Goal: Task Accomplishment & Management: Complete application form

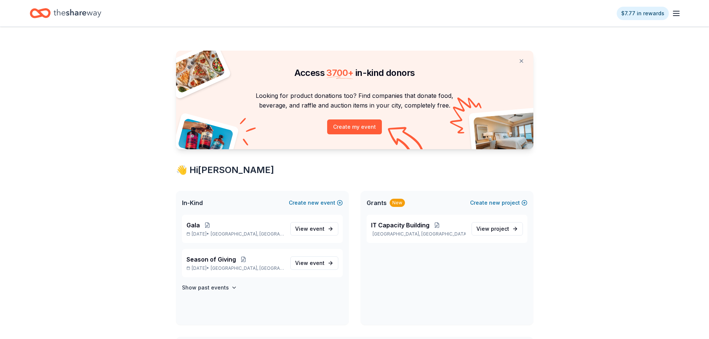
click at [675, 15] on icon "button" at bounding box center [676, 13] width 9 height 9
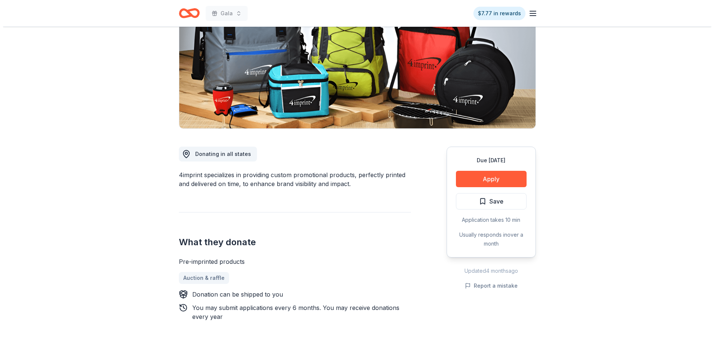
scroll to position [112, 0]
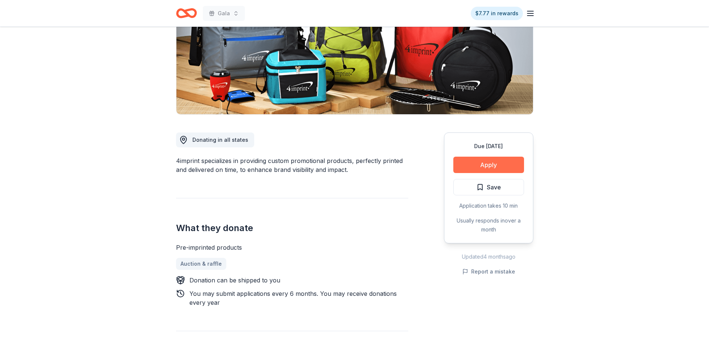
click at [499, 168] on button "Apply" at bounding box center [488, 165] width 71 height 16
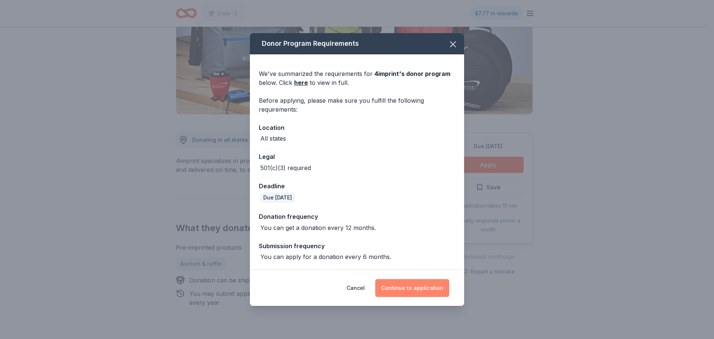
click at [431, 291] on button "Continue to application" at bounding box center [412, 288] width 74 height 18
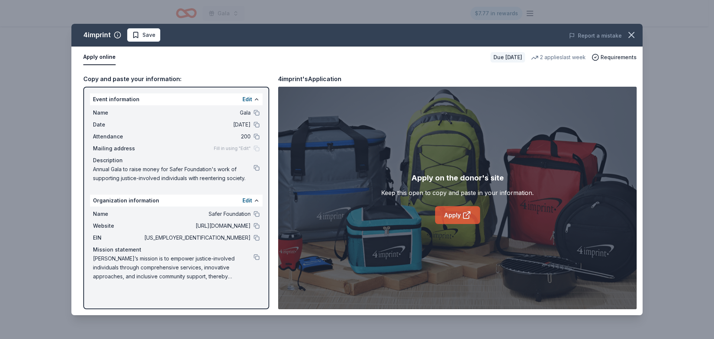
click at [443, 223] on link "Apply" at bounding box center [457, 215] width 45 height 18
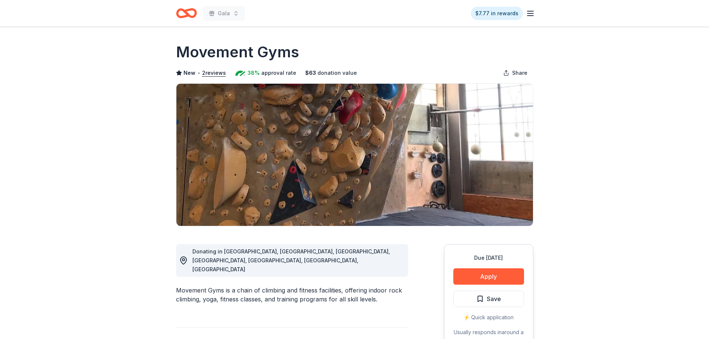
scroll to position [112, 0]
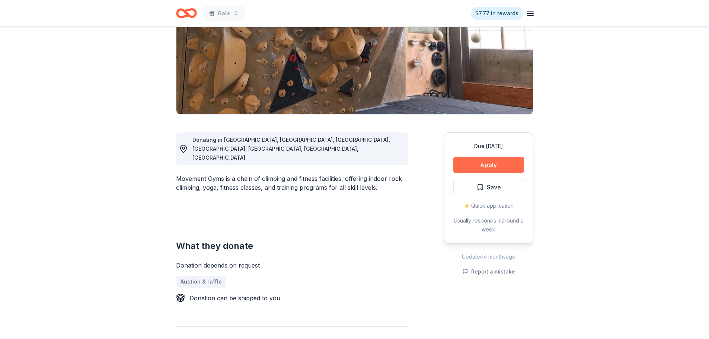
click at [501, 162] on button "Apply" at bounding box center [488, 165] width 71 height 16
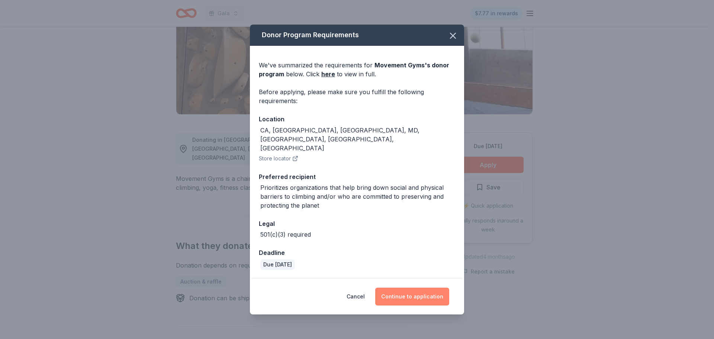
click at [418, 290] on button "Continue to application" at bounding box center [412, 297] width 74 height 18
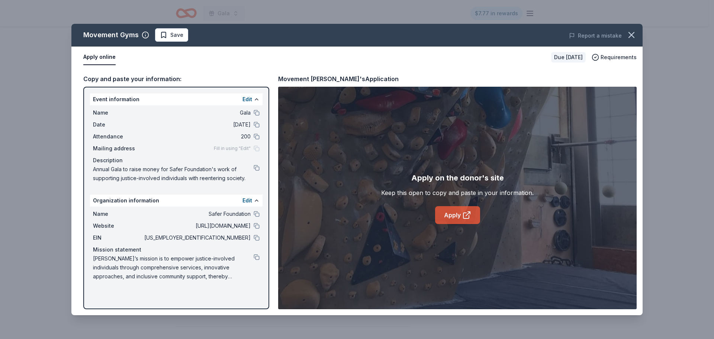
click at [455, 218] on link "Apply" at bounding box center [457, 215] width 45 height 18
click at [629, 34] on icon "button" at bounding box center [632, 35] width 10 height 10
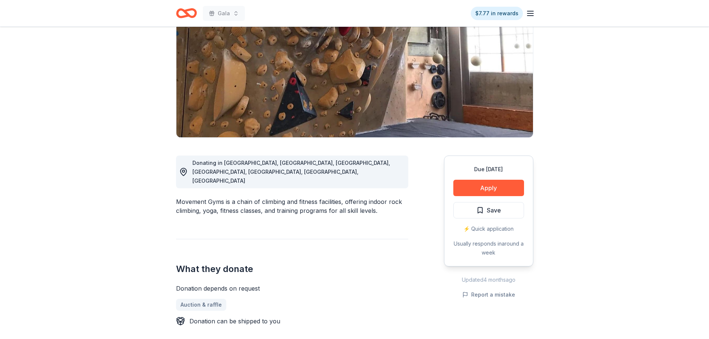
scroll to position [186, 0]
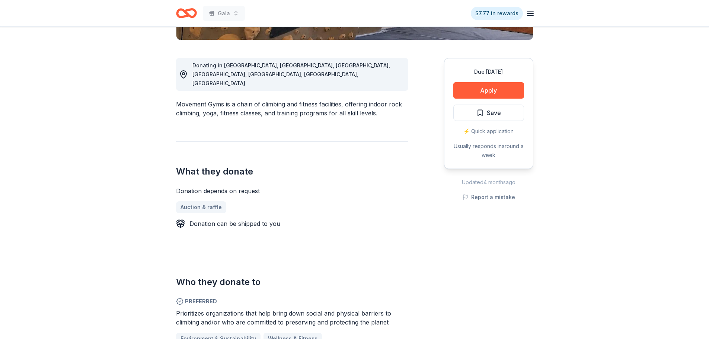
drag, startPoint x: 264, startPoint y: 175, endPoint x: 198, endPoint y: 177, distance: 65.9
click at [198, 186] on div "Donation depends on request" at bounding box center [292, 190] width 232 height 9
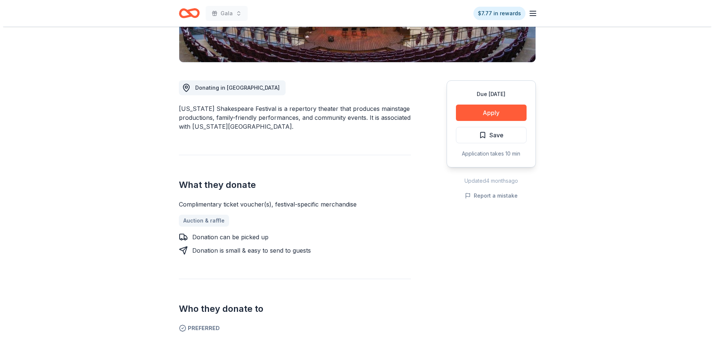
scroll to position [112, 0]
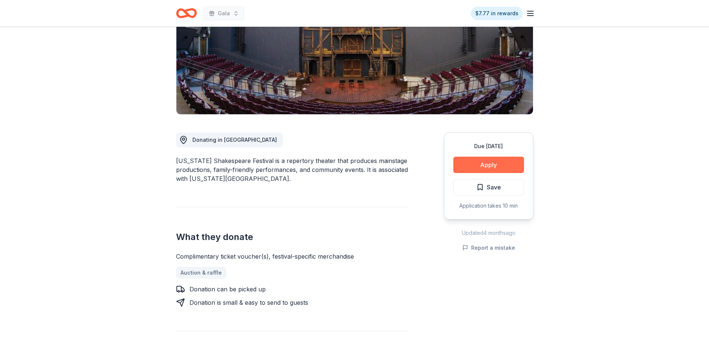
click at [475, 159] on button "Apply" at bounding box center [488, 165] width 71 height 16
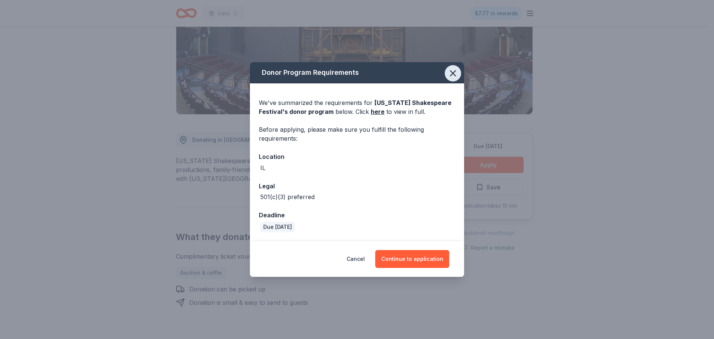
click at [451, 73] on icon "button" at bounding box center [453, 73] width 10 height 10
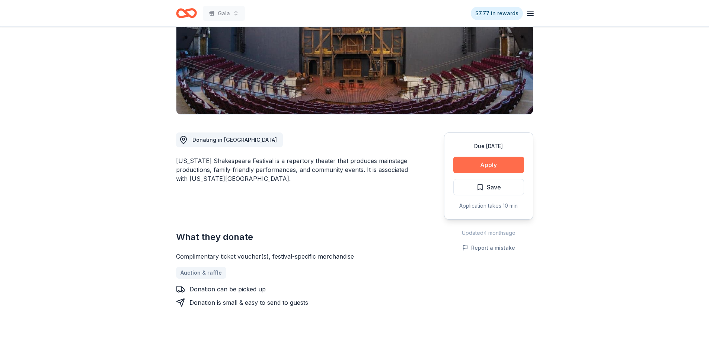
click at [499, 163] on button "Apply" at bounding box center [488, 165] width 71 height 16
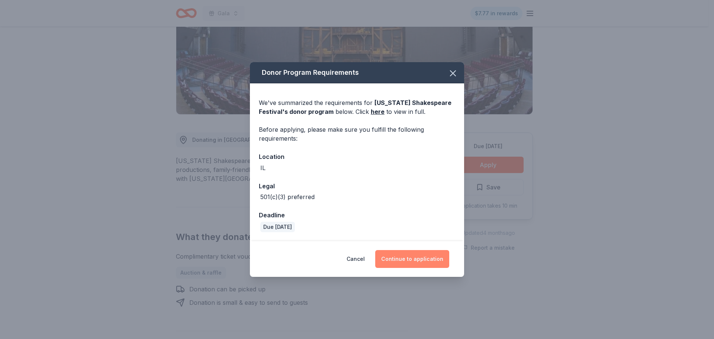
click at [423, 257] on button "Continue to application" at bounding box center [412, 259] width 74 height 18
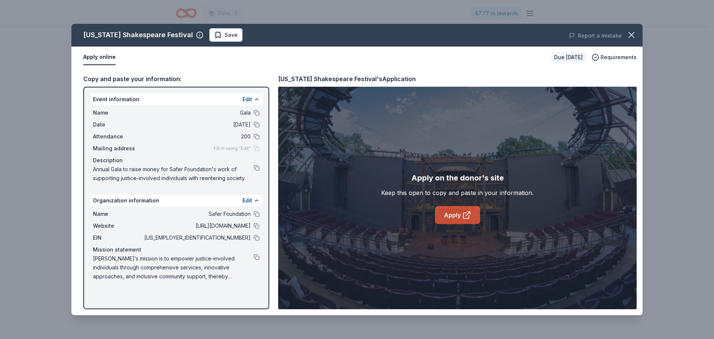
click at [445, 220] on link "Apply" at bounding box center [457, 215] width 45 height 18
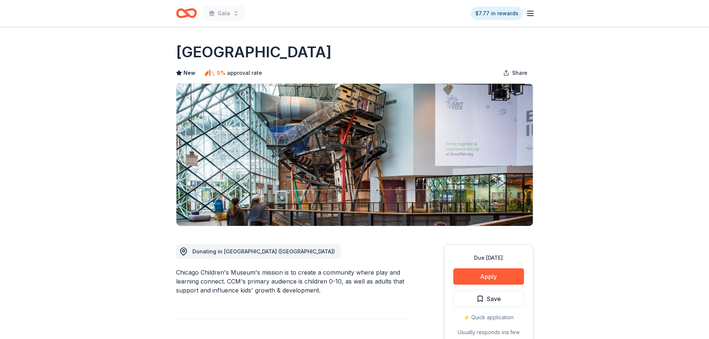
scroll to position [37, 0]
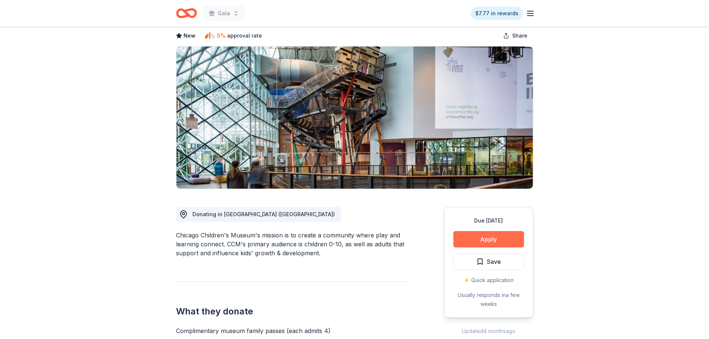
click at [473, 242] on button "Apply" at bounding box center [488, 239] width 71 height 16
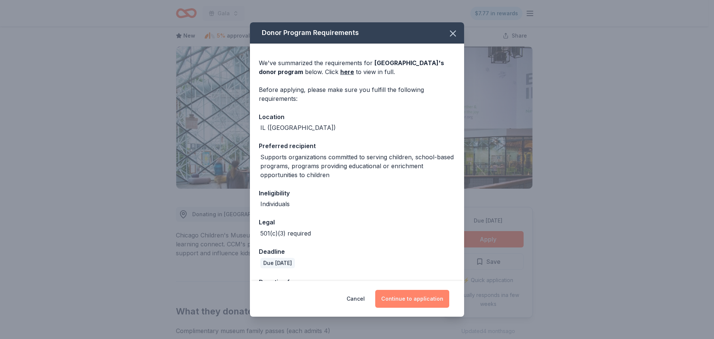
click at [419, 297] on button "Continue to application" at bounding box center [412, 299] width 74 height 18
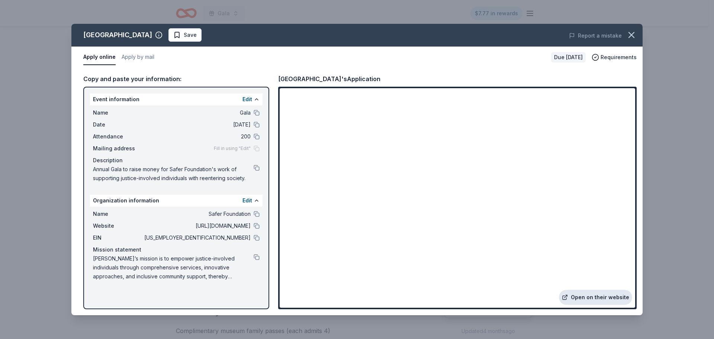
click at [610, 297] on link "Open on their website" at bounding box center [595, 297] width 73 height 15
click at [633, 35] on icon "button" at bounding box center [632, 35] width 10 height 10
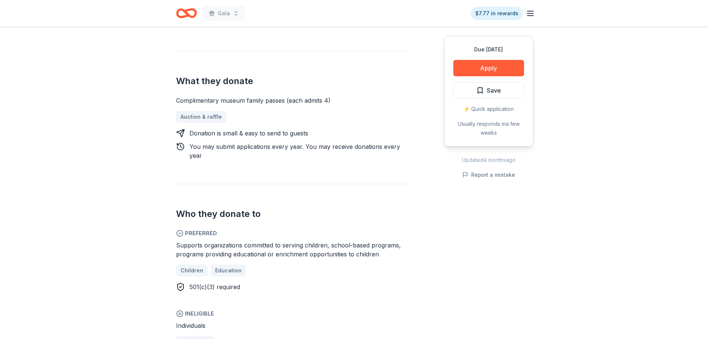
scroll to position [298, 0]
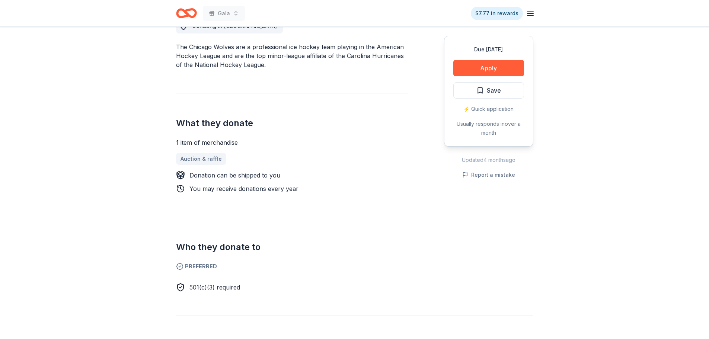
scroll to position [186, 0]
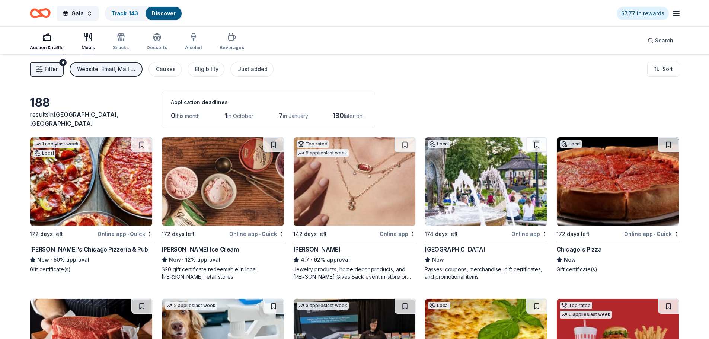
click at [92, 47] on div "Meals" at bounding box center [87, 48] width 13 height 6
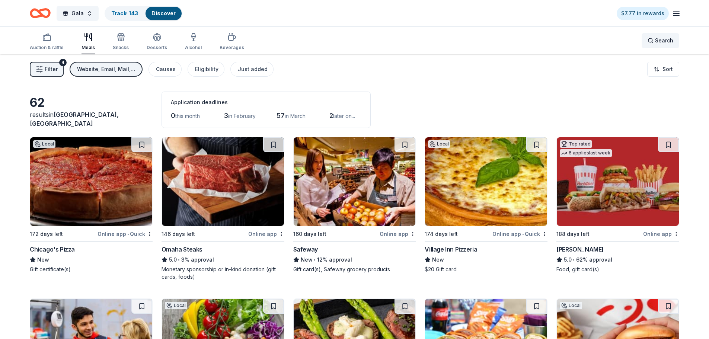
click at [655, 40] on div "Search" at bounding box center [660, 40] width 26 height 9
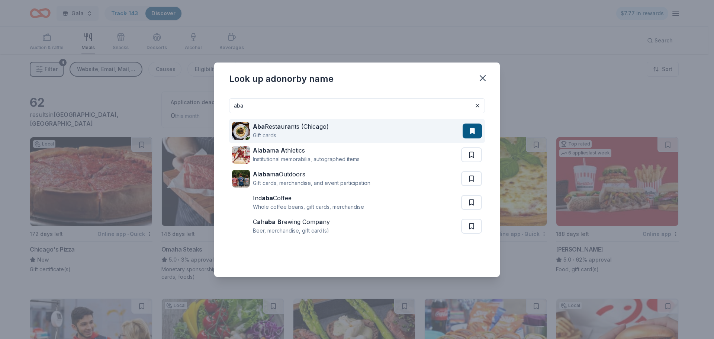
click at [297, 124] on div "Aba Rest a ur a nts (Chic a go)" at bounding box center [291, 126] width 76 height 9
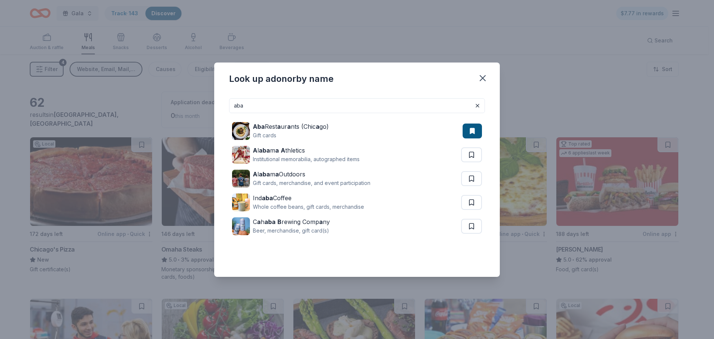
click at [397, 109] on input "aba" at bounding box center [357, 105] width 256 height 15
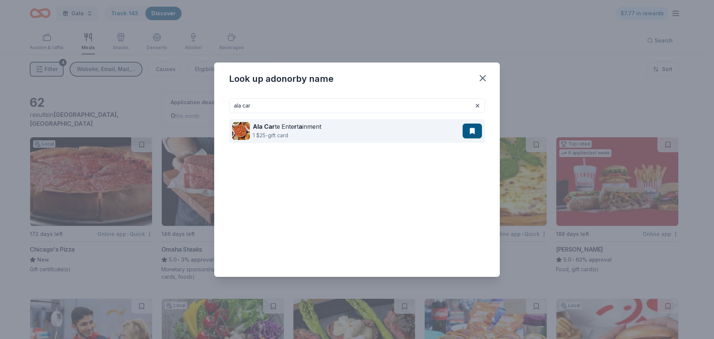
click at [356, 129] on div "Ala Car te Ente r t a inment 1 $25-gift card" at bounding box center [347, 131] width 231 height 24
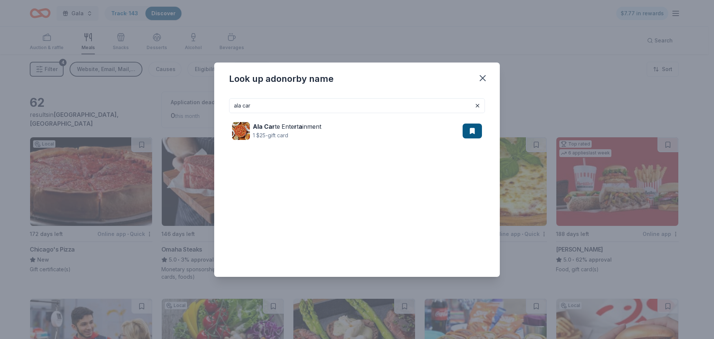
click at [264, 101] on input "ala car" at bounding box center [357, 105] width 256 height 15
drag, startPoint x: 264, startPoint y: 101, endPoint x: 221, endPoint y: 101, distance: 42.8
click at [221, 101] on div "ala car Ala Car te Ente r t a inment 1 $25-gift card" at bounding box center [357, 184] width 286 height 185
drag, startPoint x: 353, startPoint y: 106, endPoint x: 296, endPoint y: 33, distance: 92.5
click at [353, 106] on input "avli" at bounding box center [357, 105] width 256 height 15
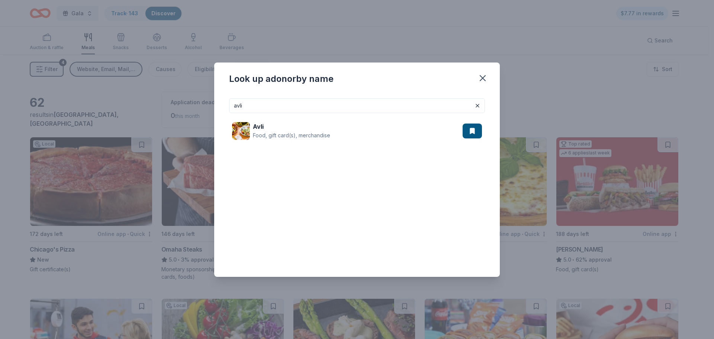
drag, startPoint x: 301, startPoint y: 105, endPoint x: 206, endPoint y: 115, distance: 95.4
click at [206, 114] on div "Look up a donor by name avli Avli Food, gift card(s), merchandise" at bounding box center [357, 169] width 714 height 339
click at [290, 102] on input "ballyho" at bounding box center [357, 105] width 256 height 15
drag, startPoint x: 289, startPoint y: 102, endPoint x: 212, endPoint y: 103, distance: 77.4
click at [212, 103] on div "Look up a donor by name ballyho Ballyhoo Ho spit al it y food, gift card(s)" at bounding box center [357, 169] width 714 height 339
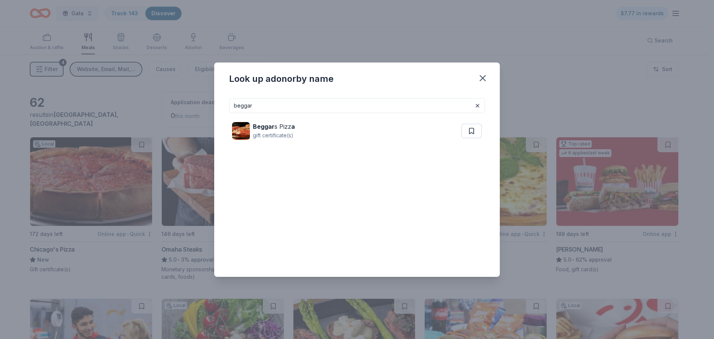
click at [269, 102] on input "beggar" at bounding box center [357, 105] width 256 height 15
click at [277, 111] on input "benihan" at bounding box center [357, 105] width 256 height 15
drag, startPoint x: 276, startPoint y: 106, endPoint x: 236, endPoint y: 104, distance: 39.8
click at [236, 104] on input "benihan" at bounding box center [357, 105] width 256 height 15
drag, startPoint x: 289, startPoint y: 105, endPoint x: 234, endPoint y: 100, distance: 55.3
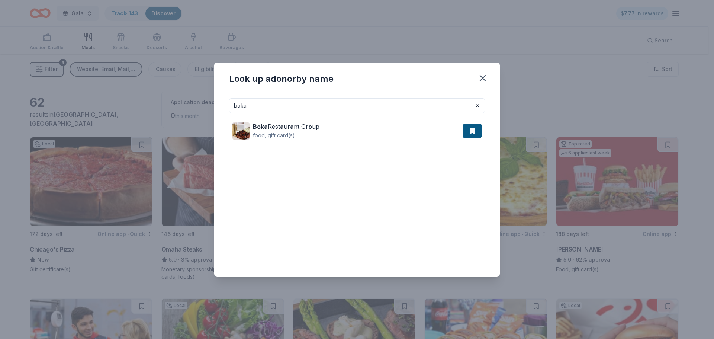
click at [234, 100] on input "boka" at bounding box center [357, 105] width 256 height 15
drag, startPoint x: 265, startPoint y: 105, endPoint x: 191, endPoint y: 109, distance: 73.4
click at [191, 109] on div "Look up a donor by name buona Buona food, gift card(s)" at bounding box center [357, 169] width 714 height 339
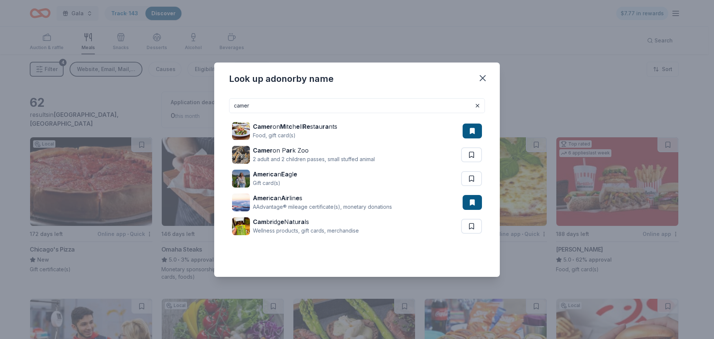
click at [293, 105] on input "camer" at bounding box center [357, 105] width 256 height 15
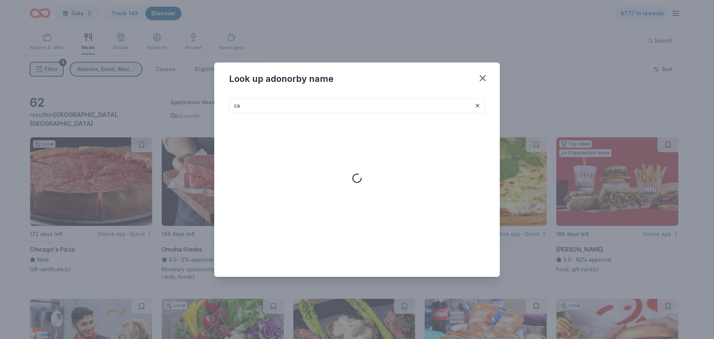
type input "c"
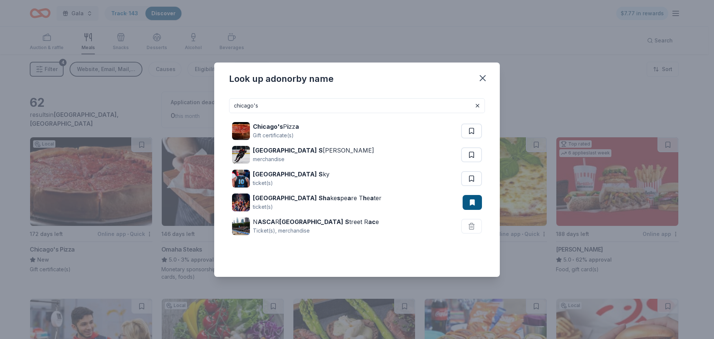
click at [310, 98] on input "chicago's" at bounding box center [357, 105] width 256 height 15
click at [310, 101] on input "chicago's" at bounding box center [357, 105] width 256 height 15
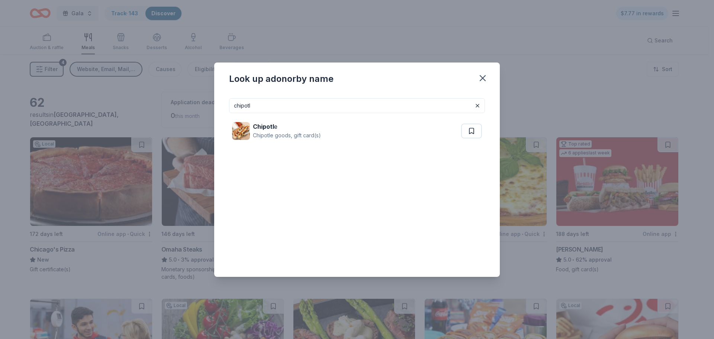
drag, startPoint x: 310, startPoint y: 101, endPoint x: 199, endPoint y: 99, distance: 110.9
click at [199, 99] on div "Look up a donor by name chipotl Chipotl e Chipotle goods, gift card(s)" at bounding box center [357, 169] width 714 height 339
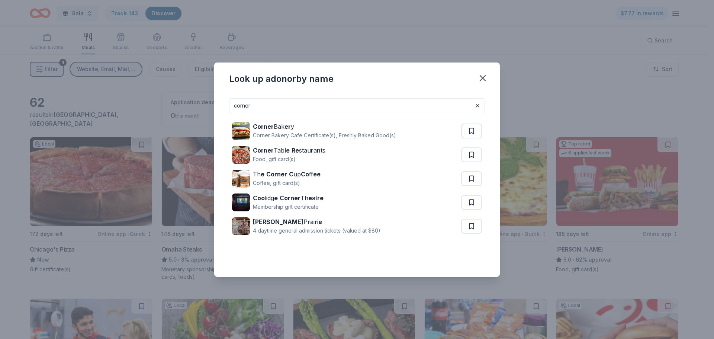
click at [323, 102] on input "corner" at bounding box center [357, 105] width 256 height 15
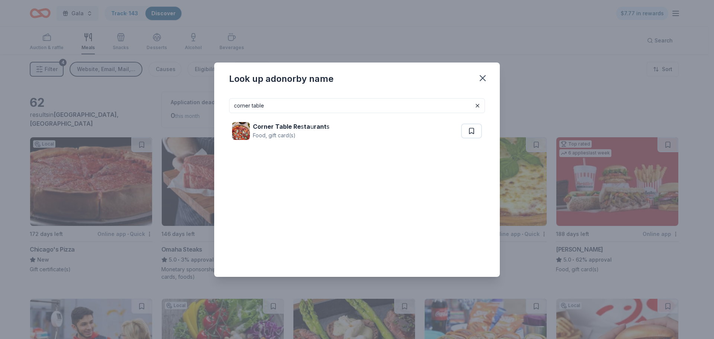
drag, startPoint x: 374, startPoint y: 104, endPoint x: 152, endPoint y: 122, distance: 223.3
click at [152, 122] on div "Look up a donor by name corner table Corner Table Re s ta u rant s Food, gift c…" at bounding box center [357, 169] width 714 height 339
click at [287, 101] on input "dineami" at bounding box center [357, 105] width 256 height 15
drag, startPoint x: 287, startPoint y: 101, endPoint x: 191, endPoint y: 103, distance: 96.4
click at [191, 103] on div "Look up a donor by name dineami DineAmi c Hosp i t a l i ty Food, gift certific…" at bounding box center [357, 169] width 714 height 339
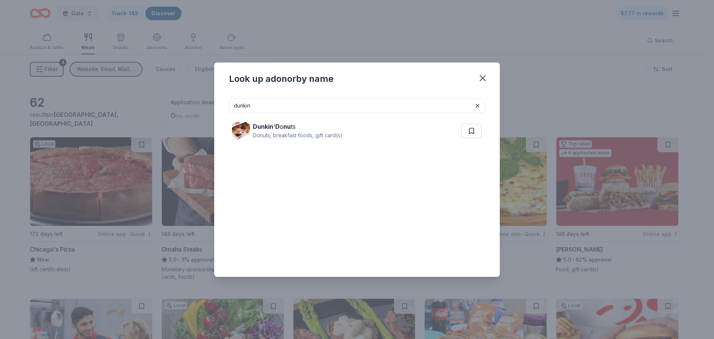
drag, startPoint x: 275, startPoint y: 107, endPoint x: 219, endPoint y: 108, distance: 56.2
click at [219, 108] on div "dunkin Dunkin ' D o nu ts Donuts, breakfast foods, gift card(s)" at bounding box center [357, 184] width 286 height 185
drag, startPoint x: 329, startPoint y: 107, endPoint x: 212, endPoint y: 108, distance: 116.8
click at [214, 108] on div "Look up a donor by name egg har Egg Har bo r C a f e food, gift card(s)" at bounding box center [357, 169] width 714 height 339
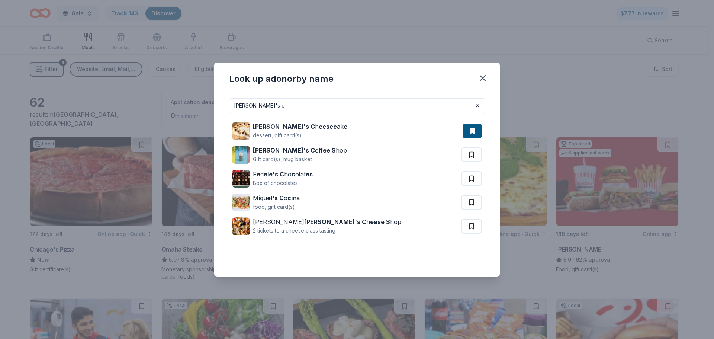
drag, startPoint x: 271, startPoint y: 108, endPoint x: 202, endPoint y: 102, distance: 69.4
click at [202, 102] on div "Look up a donor by name eli's c Eli's C h eesec ak e dessert, gift card(s) Eli'…" at bounding box center [357, 169] width 714 height 339
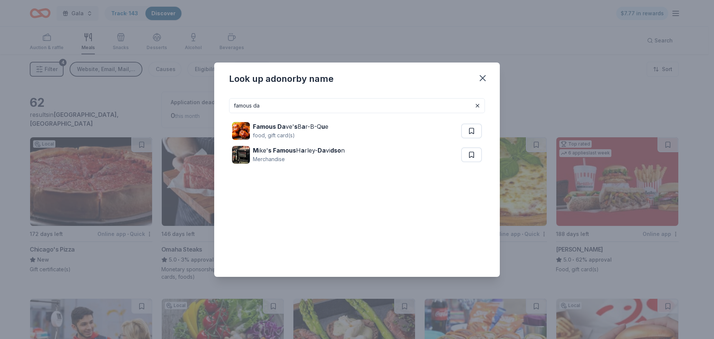
click at [281, 107] on input "famous da" at bounding box center [357, 105] width 256 height 15
drag, startPoint x: 281, startPoint y: 107, endPoint x: 208, endPoint y: 104, distance: 73.4
click at [208, 104] on div "Look up a donor by name famous da Famous Da ve' s B a r-B-Q u e food, gift card…" at bounding box center [357, 169] width 714 height 339
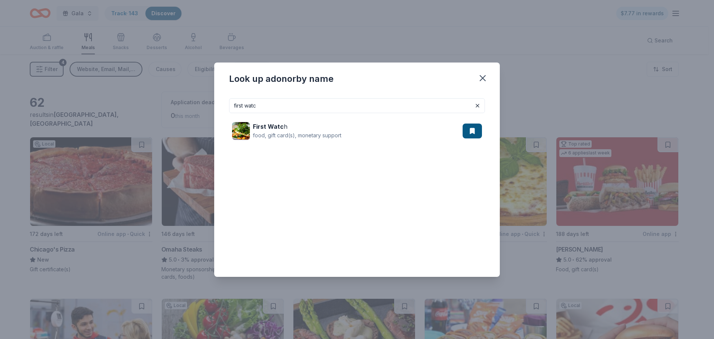
click at [317, 108] on input "first watc" at bounding box center [357, 105] width 256 height 15
drag, startPoint x: 317, startPoint y: 108, endPoint x: 184, endPoint y: 106, distance: 132.9
click at [184, 106] on div "Look up a donor by name first watc First Watc h food, gift card(s), monetary su…" at bounding box center [357, 169] width 714 height 339
drag, startPoint x: 327, startPoint y: 109, endPoint x: 217, endPoint y: 104, distance: 111.0
click at [217, 104] on div "fogo de Fogo de Cha o Gift certificate(s)" at bounding box center [357, 184] width 286 height 185
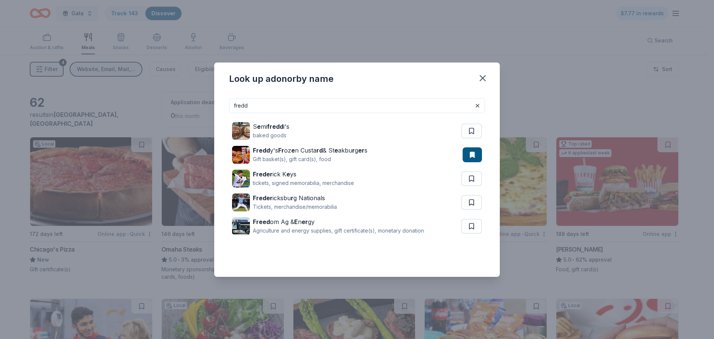
click at [348, 106] on input "fredd" at bounding box center [357, 105] width 256 height 15
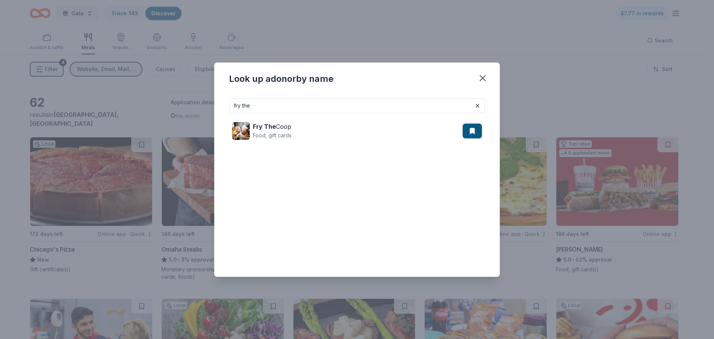
drag, startPoint x: 278, startPoint y: 104, endPoint x: 201, endPoint y: 104, distance: 76.3
click at [201, 104] on div "Look up a donor by name fry the Fry The Coop Food, gift cards" at bounding box center [357, 169] width 714 height 339
click at [288, 105] on input "gaiji" at bounding box center [357, 105] width 256 height 15
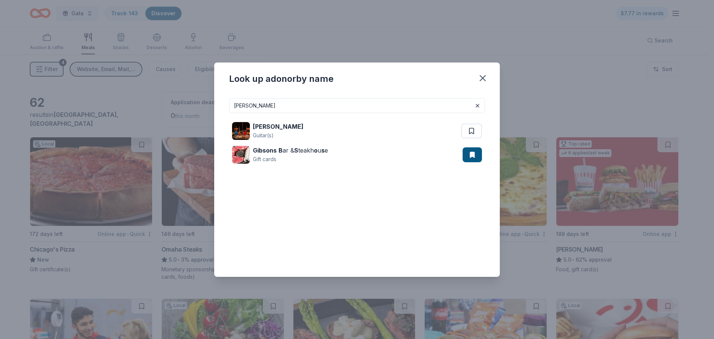
drag, startPoint x: 315, startPoint y: 109, endPoint x: 239, endPoint y: 105, distance: 76.4
click at [239, 105] on input "gibson" at bounding box center [357, 105] width 256 height 15
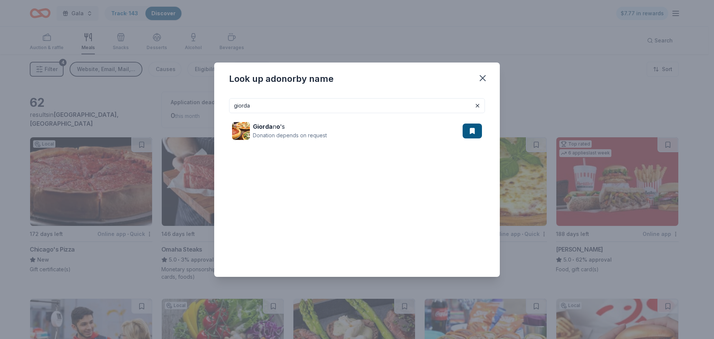
click at [349, 103] on input "giorda" at bounding box center [357, 105] width 256 height 15
drag, startPoint x: 349, startPoint y: 103, endPoint x: 221, endPoint y: 102, distance: 128.0
click at [221, 102] on div "giorda Giorda n o 's Donation depends on request" at bounding box center [357, 184] width 286 height 185
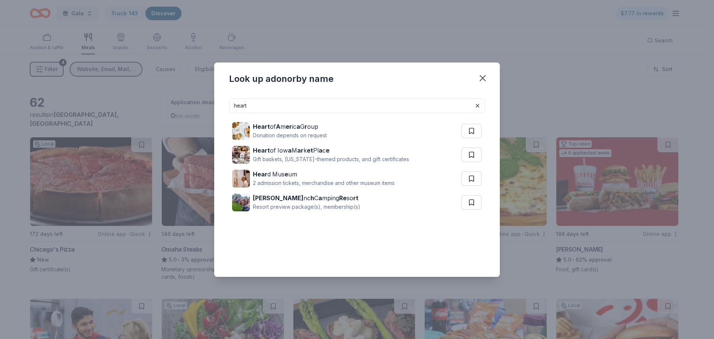
drag, startPoint x: 268, startPoint y: 105, endPoint x: 214, endPoint y: 109, distance: 54.5
click at [214, 109] on div "Look up a donor by name heart Heart of A m er ic a G r oup Donation depends on …" at bounding box center [357, 169] width 714 height 339
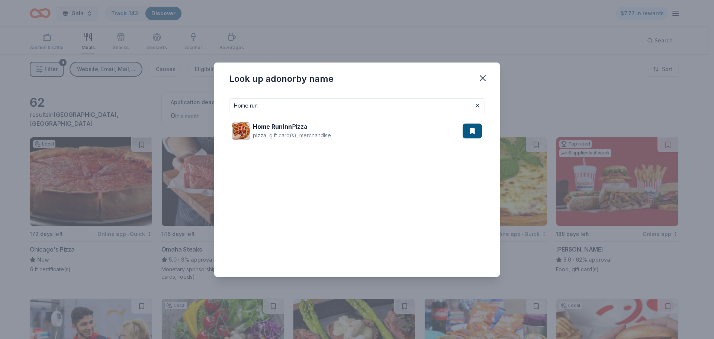
drag, startPoint x: 270, startPoint y: 104, endPoint x: 211, endPoint y: 104, distance: 58.4
click at [211, 104] on div "Look up a donor by name Home run Home Run I nn Pizza pizza, gift card(s), merch…" at bounding box center [357, 169] width 714 height 339
click at [291, 111] on input "insom" at bounding box center [357, 105] width 256 height 15
drag, startPoint x: 291, startPoint y: 111, endPoint x: 221, endPoint y: 108, distance: 69.6
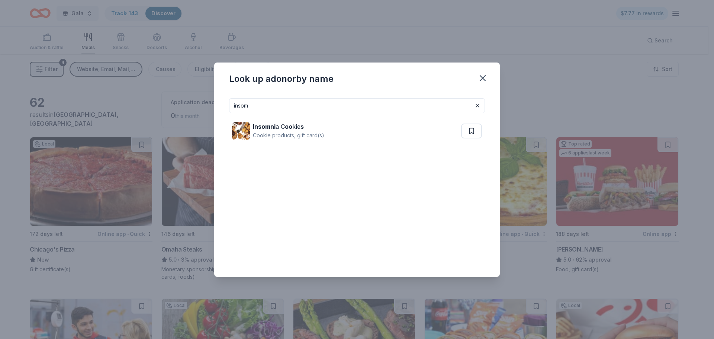
click at [221, 108] on div "insom Insomni a C oo k i e s Cookie products, gift card(s)" at bounding box center [357, 184] width 286 height 185
drag, startPoint x: 257, startPoint y: 106, endPoint x: 222, endPoint y: 105, distance: 34.6
click at [222, 105] on div "jason Jason ' s Deli Food, gift card" at bounding box center [357, 184] width 286 height 185
drag, startPoint x: 257, startPoint y: 106, endPoint x: 236, endPoint y: 105, distance: 21.3
click at [236, 105] on input "kanel" at bounding box center [357, 105] width 256 height 15
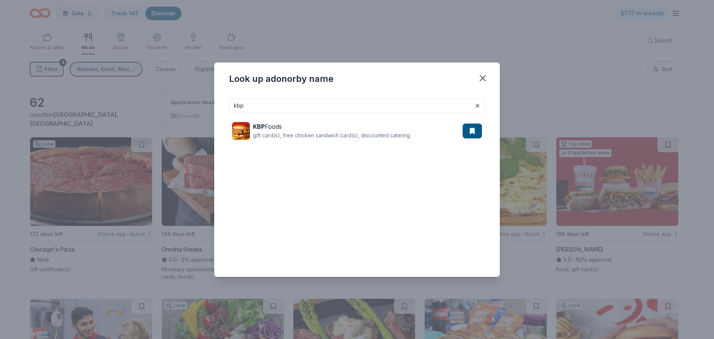
click at [321, 109] on input "kbp" at bounding box center [357, 105] width 256 height 15
drag, startPoint x: 321, startPoint y: 108, endPoint x: 197, endPoint y: 111, distance: 124.3
click at [197, 111] on div "Look up a donor by name kbp KBP Foods gift card(s), free chicken sandwich card(…" at bounding box center [357, 169] width 714 height 339
drag, startPoint x: 270, startPoint y: 103, endPoint x: 236, endPoint y: 106, distance: 34.0
click at [236, 106] on input "labriol" at bounding box center [357, 105] width 256 height 15
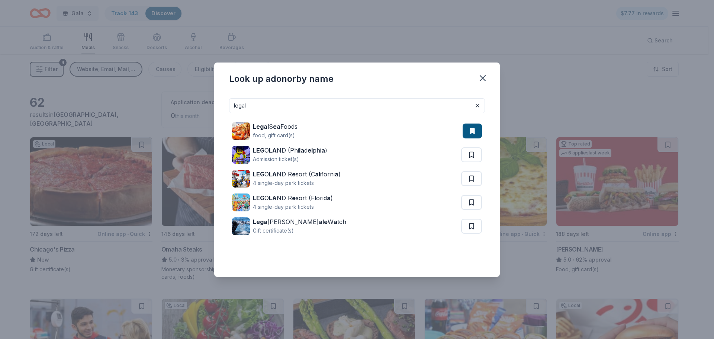
click at [307, 102] on input "legal" at bounding box center [357, 105] width 256 height 15
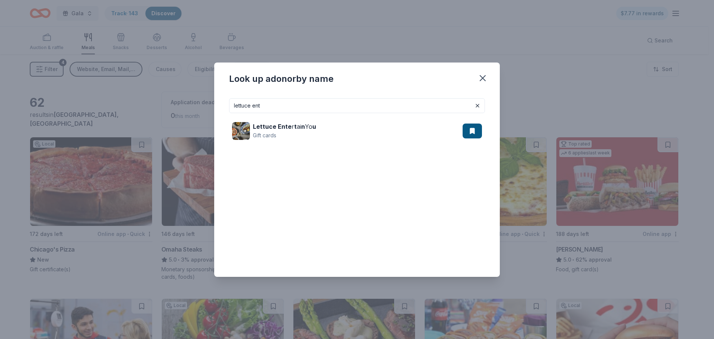
drag, startPoint x: 308, startPoint y: 102, endPoint x: 236, endPoint y: 105, distance: 73.0
click at [236, 105] on input "lettuce ent" at bounding box center [357, 105] width 256 height 15
drag, startPoint x: 269, startPoint y: 101, endPoint x: 236, endPoint y: 106, distance: 34.0
click at [236, 106] on input "longhor" at bounding box center [357, 105] width 256 height 15
drag, startPoint x: 323, startPoint y: 106, endPoint x: 212, endPoint y: 111, distance: 110.6
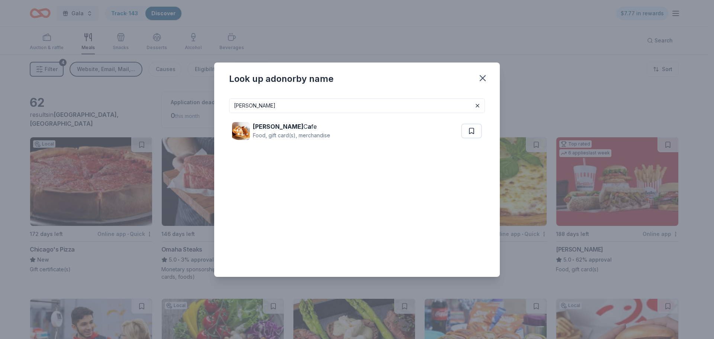
click at [212, 111] on div "Look up a donor by name lula Lula C a fe Food, gift card(s), merchandise" at bounding box center [357, 169] width 714 height 339
drag, startPoint x: 264, startPoint y: 106, endPoint x: 217, endPoint y: 105, distance: 46.9
click at [217, 106] on div "magno Magno li a B a kery Dessert product(s), gift card(s) Mano r Go lf Club Gi…" at bounding box center [357, 184] width 286 height 185
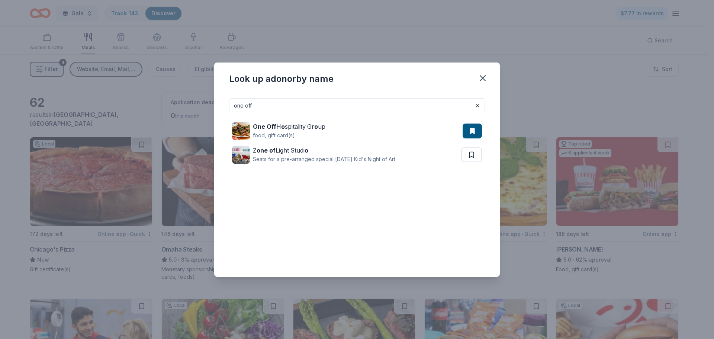
drag, startPoint x: 291, startPoint y: 107, endPoint x: 179, endPoint y: 111, distance: 111.7
click at [179, 111] on div "Look up a donor by name one off One Off H o spitality Gr o up food, gift card(s…" at bounding box center [357, 169] width 714 height 339
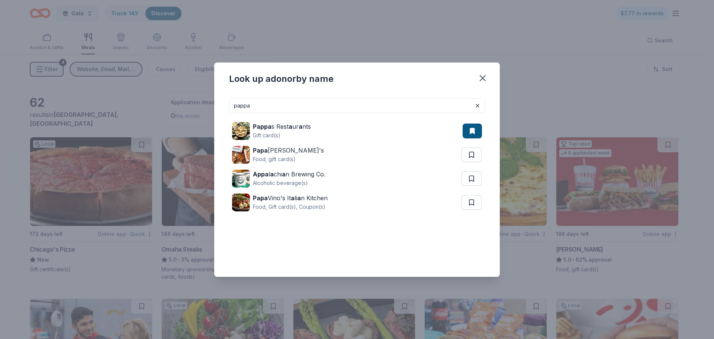
click at [300, 105] on input "pappa" at bounding box center [357, 105] width 256 height 15
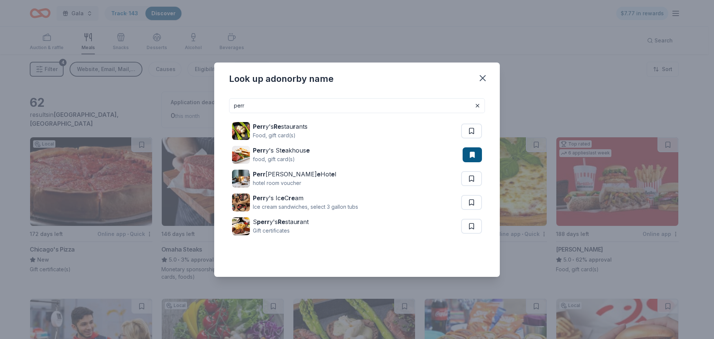
drag, startPoint x: 346, startPoint y: 106, endPoint x: 226, endPoint y: 116, distance: 120.6
click at [226, 116] on div "perr Perr y's Re stau r ants Food, gift card(s) Perr y's St e akhous e food, gi…" at bounding box center [357, 184] width 286 height 185
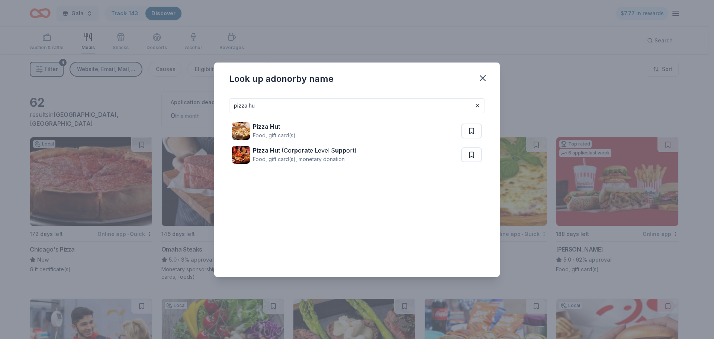
drag, startPoint x: 330, startPoint y: 103, endPoint x: 236, endPoint y: 105, distance: 94.5
click at [236, 105] on input "pizza hu" at bounding box center [357, 105] width 256 height 15
drag, startPoint x: 265, startPoint y: 103, endPoint x: 212, endPoint y: 109, distance: 53.6
click at [212, 109] on div "Look up a donor by name portill Portillo 's food, gift card(s)" at bounding box center [357, 169] width 714 height 339
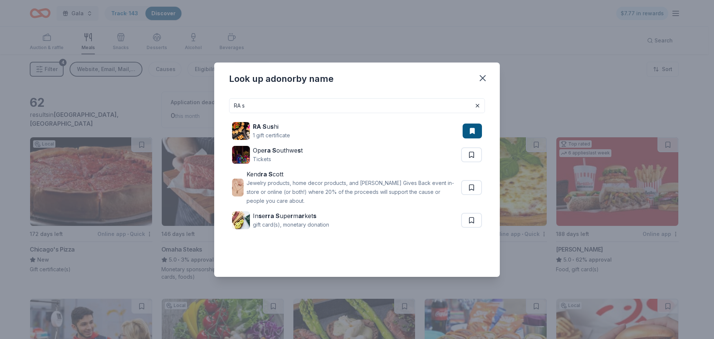
drag, startPoint x: 295, startPoint y: 103, endPoint x: 180, endPoint y: 115, distance: 115.6
click at [180, 115] on div "Look up a donor by name RA s RA S u s hi 1 gift certificate Ope ra S outhwe s t…" at bounding box center [357, 169] width 714 height 339
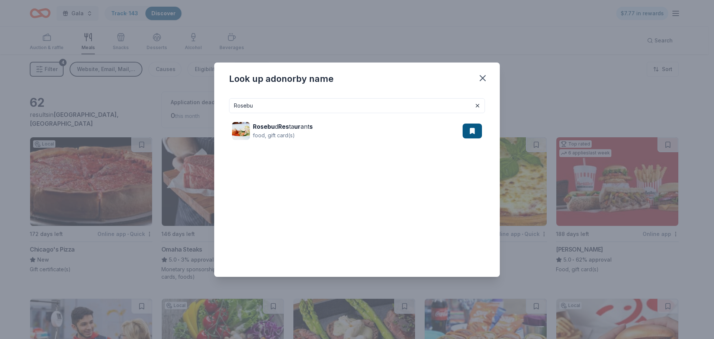
type input "Rosebu"
drag, startPoint x: 270, startPoint y: 113, endPoint x: 230, endPoint y: 111, distance: 39.8
click at [230, 111] on input "Rosebu" at bounding box center [357, 105] width 256 height 15
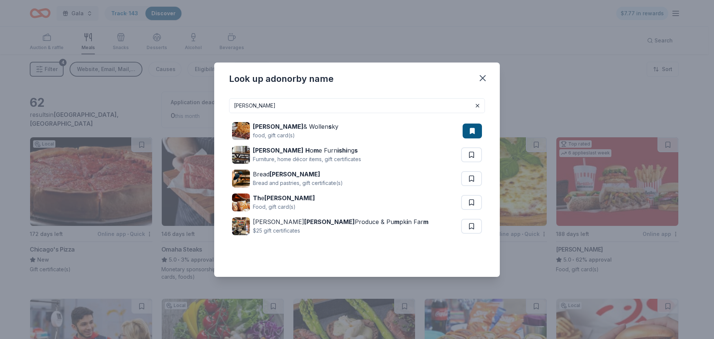
drag, startPoint x: 289, startPoint y: 106, endPoint x: 186, endPoint y: 100, distance: 103.2
click at [186, 101] on div "Look up a donor by name smith Smith & Wollen s ky food, gift card(s) Smith H o …" at bounding box center [357, 169] width 714 height 339
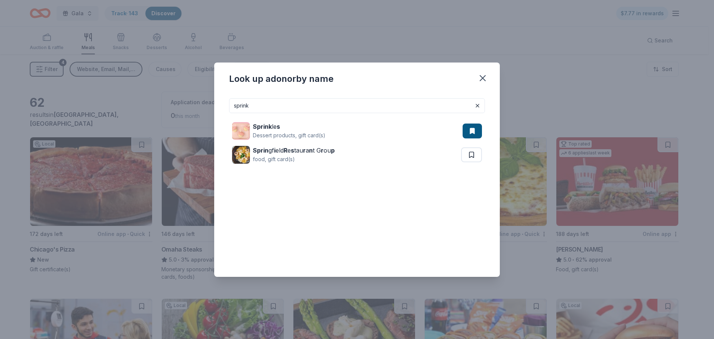
drag, startPoint x: 281, startPoint y: 110, endPoint x: 238, endPoint y: 107, distance: 43.7
click at [238, 107] on input "sprink" at bounding box center [357, 105] width 256 height 15
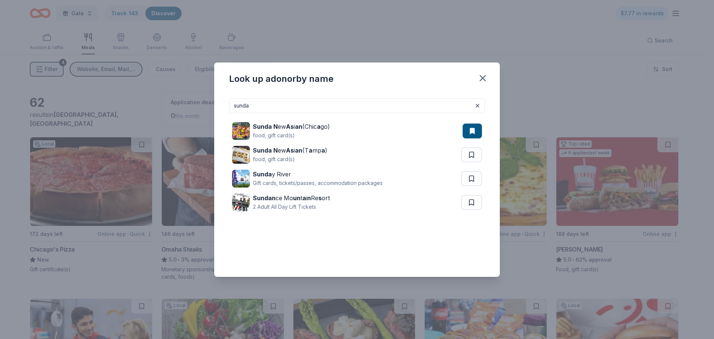
drag, startPoint x: 287, startPoint y: 102, endPoint x: 213, endPoint y: 106, distance: 74.2
click at [213, 106] on div "Look up a donor by name sunda Sunda N ew As i an (Chic a go) food, gift card(s)…" at bounding box center [357, 169] width 714 height 339
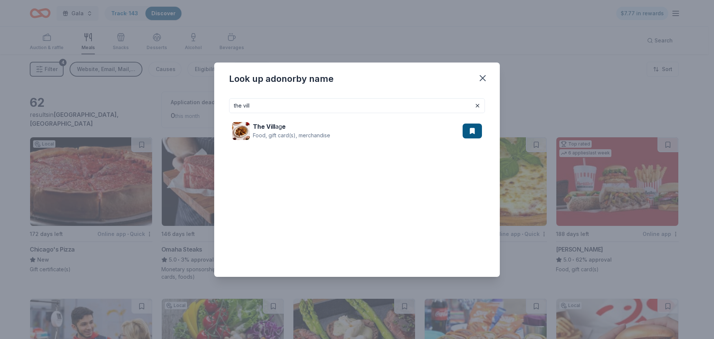
drag, startPoint x: 270, startPoint y: 109, endPoint x: 212, endPoint y: 106, distance: 57.8
click at [212, 106] on div "Look up a donor by name the vill The Vill ag e Food, gift card(s), merchandise" at bounding box center [357, 169] width 714 height 339
type input "true foo"
drag, startPoint x: 271, startPoint y: 111, endPoint x: 234, endPoint y: 104, distance: 37.6
click at [234, 104] on input "true foo" at bounding box center [357, 105] width 256 height 15
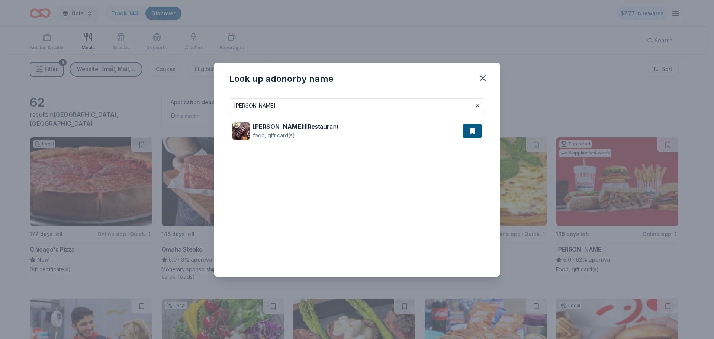
drag, startPoint x: 252, startPoint y: 110, endPoint x: 238, endPoint y: 112, distance: 14.6
click at [238, 112] on input "weber gr" at bounding box center [357, 105] width 256 height 15
type input "which whi"
click at [489, 79] on button "button" at bounding box center [483, 78] width 16 height 16
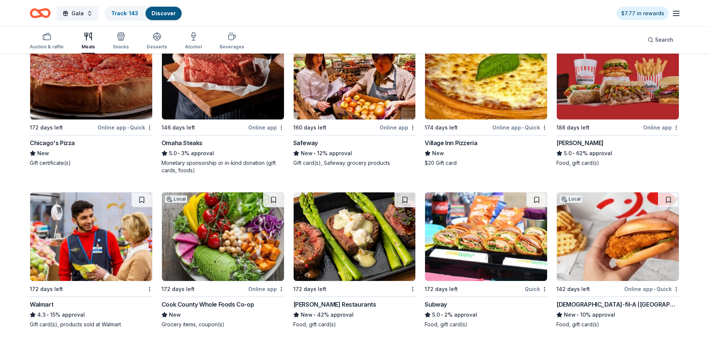
scroll to position [112, 0]
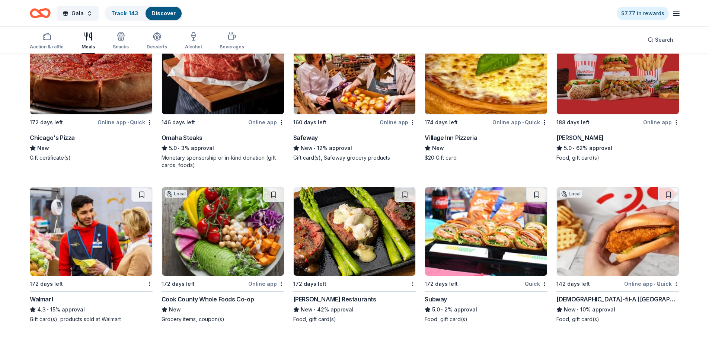
click at [305, 139] on div "Safeway" at bounding box center [305, 137] width 25 height 9
click at [232, 301] on div "Cook County Whole Foods Co-op" at bounding box center [207, 299] width 92 height 9
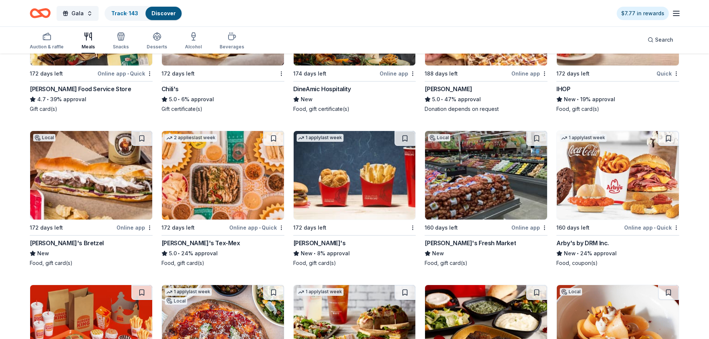
scroll to position [484, 0]
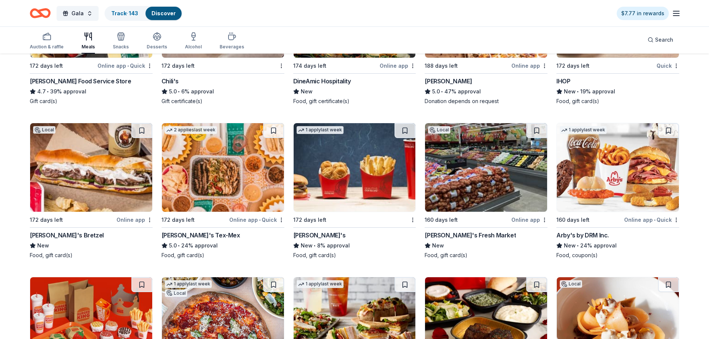
click at [472, 234] on div "Tony's Fresh Market" at bounding box center [470, 235] width 91 height 9
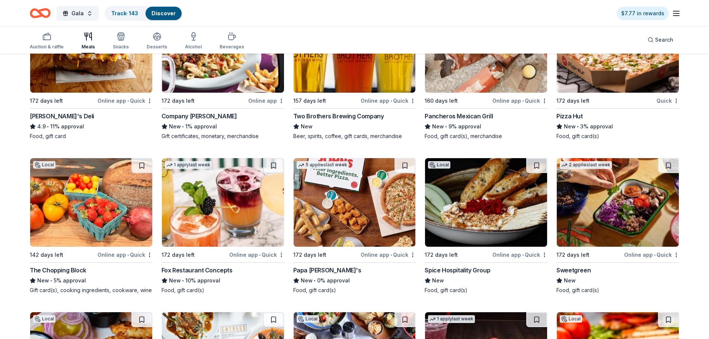
scroll to position [920, 0]
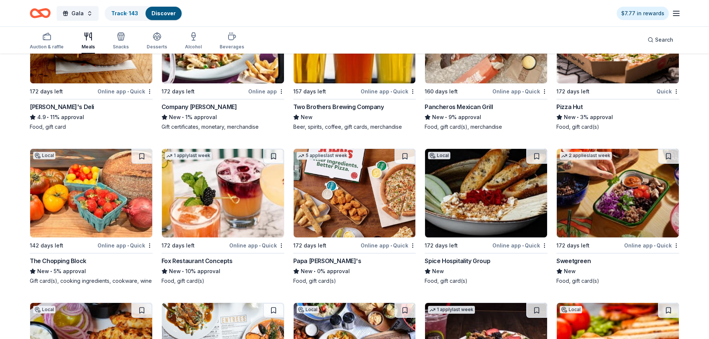
click at [475, 260] on div "Spice Hospitality Group" at bounding box center [457, 260] width 65 height 9
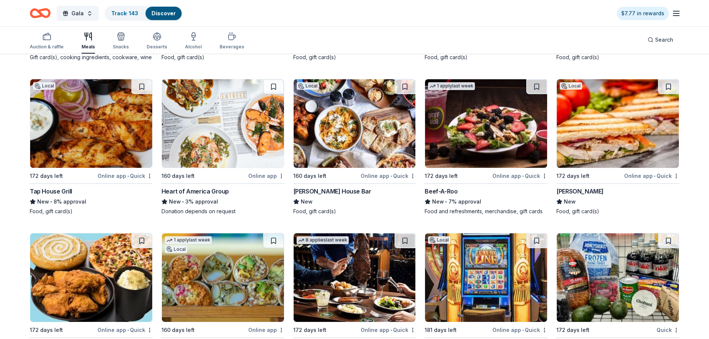
scroll to position [1143, 0]
click at [223, 191] on div "Heart of America Group" at bounding box center [194, 191] width 67 height 9
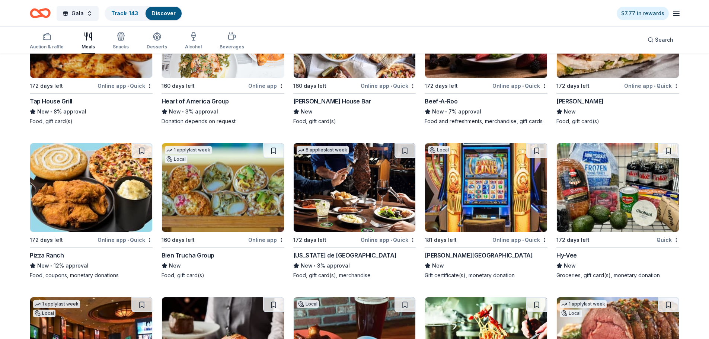
scroll to position [1255, 0]
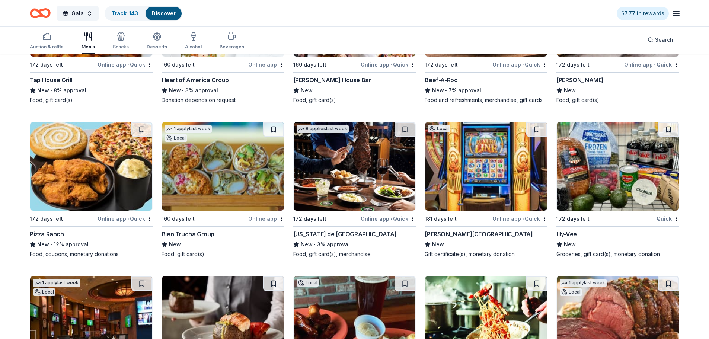
click at [571, 236] on div "Hy-Vee" at bounding box center [566, 234] width 20 height 9
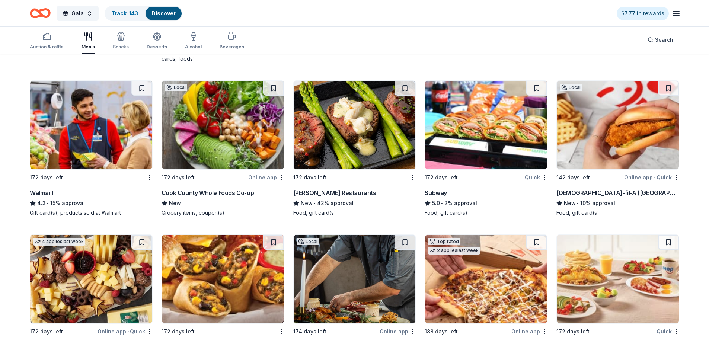
scroll to position [205, 0]
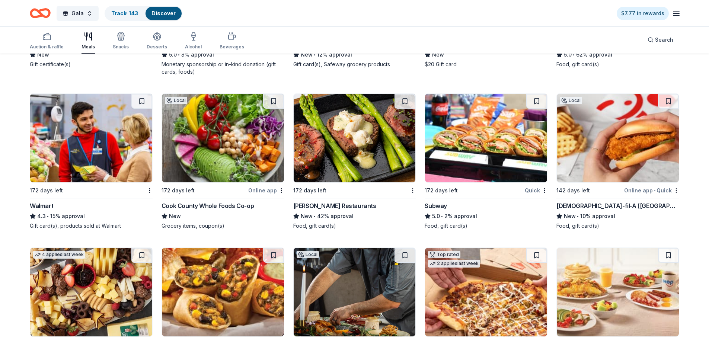
click at [48, 204] on div "Walmart" at bounding box center [41, 205] width 23 height 9
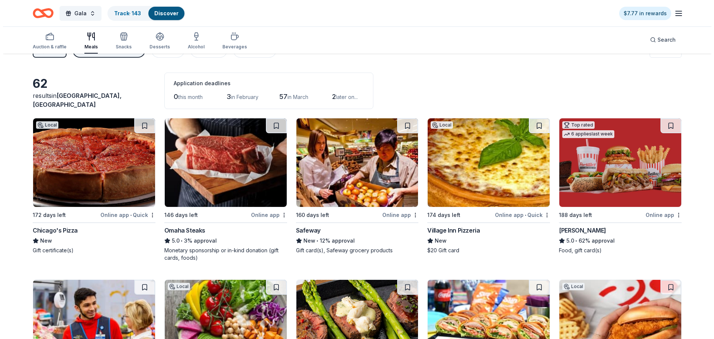
scroll to position [56, 0]
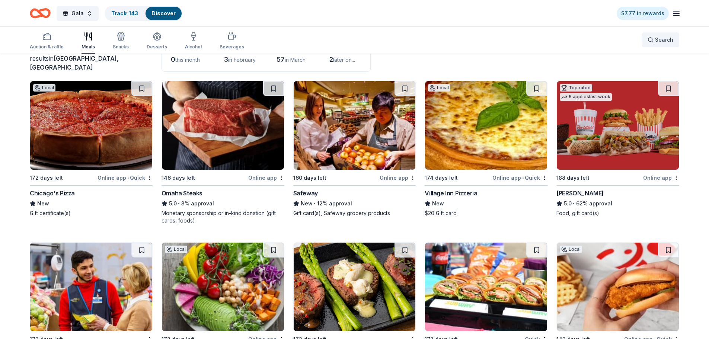
click at [655, 45] on button "Search" at bounding box center [661, 39] width 38 height 15
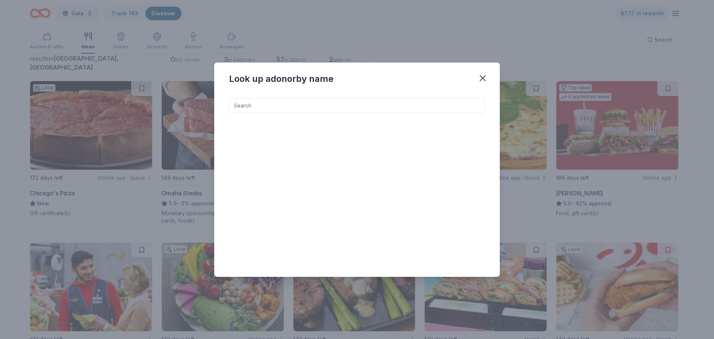
click at [425, 105] on input at bounding box center [357, 105] width 256 height 15
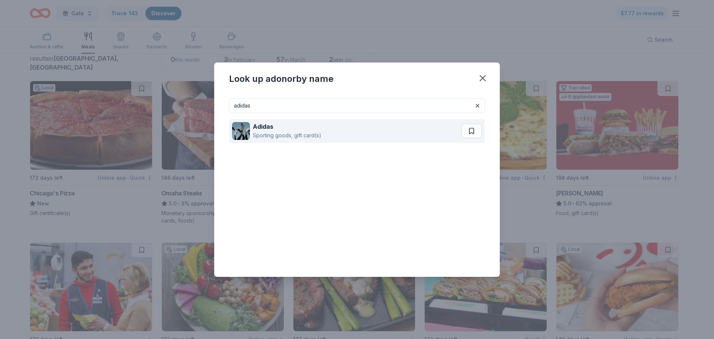
click at [391, 132] on div "Adidas Sporting goods, gift card(s)" at bounding box center [346, 131] width 229 height 24
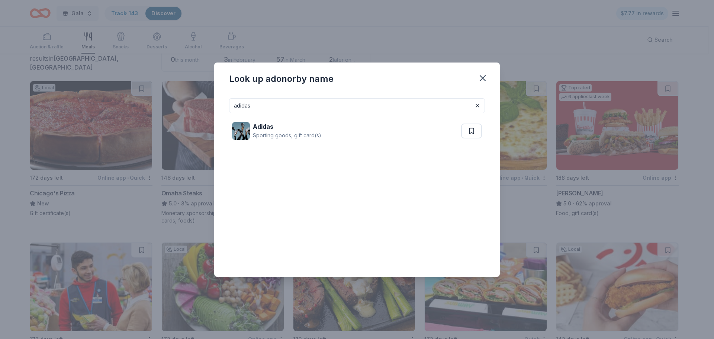
drag, startPoint x: 274, startPoint y: 106, endPoint x: 209, endPoint y: 103, distance: 64.4
click at [209, 103] on div "Look up a donor by name adidas Adidas Sporting goods, gift card(s)" at bounding box center [357, 169] width 714 height 339
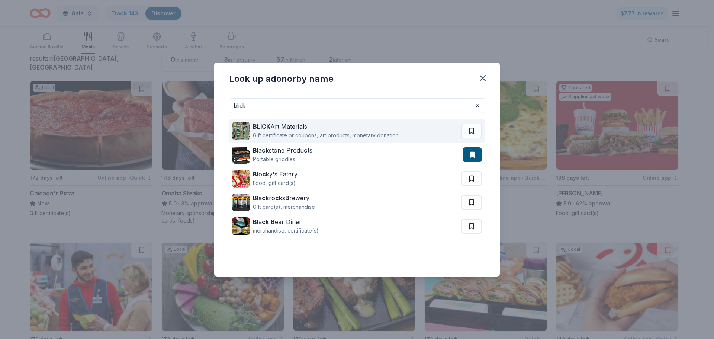
click at [326, 131] on div "Gift certificate or coupons, art products, monetary donation" at bounding box center [326, 135] width 146 height 9
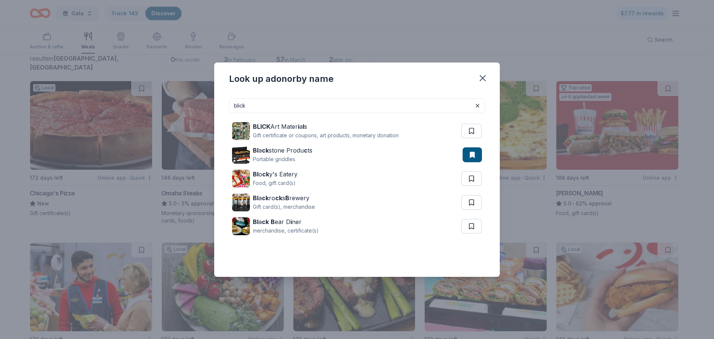
click at [383, 113] on div "BLICK Art Mater i a l s Gift certificate or coupons, art products, monetary don…" at bounding box center [357, 178] width 256 height 131
drag, startPoint x: 376, startPoint y: 105, endPoint x: 224, endPoint y: 98, distance: 152.0
click at [224, 98] on div "blick BLICK Art Mater i a l s Gift certificate or coupons, art products, moneta…" at bounding box center [357, 184] width 286 height 185
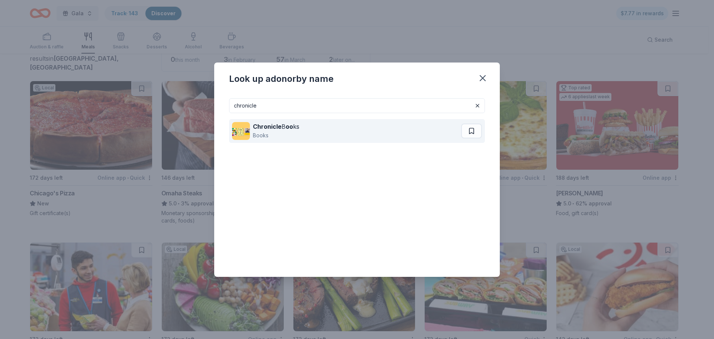
click at [260, 137] on div "Books" at bounding box center [276, 135] width 47 height 9
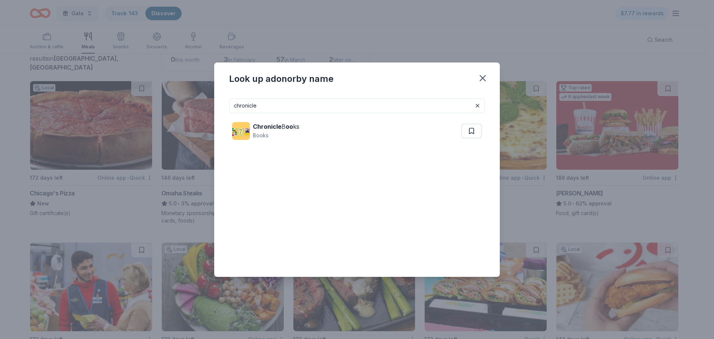
drag, startPoint x: 269, startPoint y: 109, endPoint x: 209, endPoint y: 107, distance: 59.6
click at [210, 107] on div "Look up a donor by name chronicle Chronicle B oo ks Books" at bounding box center [357, 169] width 714 height 339
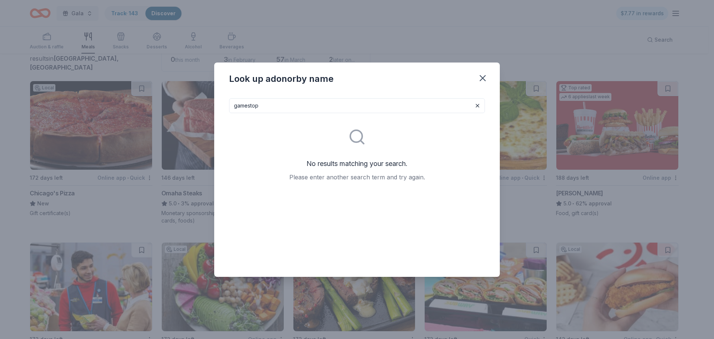
click at [250, 105] on input "gamestop" at bounding box center [357, 105] width 256 height 15
click at [247, 106] on input "gamestop" at bounding box center [357, 105] width 256 height 15
click at [219, 105] on div "game stop No results matching your search. Please enter another search term and…" at bounding box center [357, 184] width 286 height 185
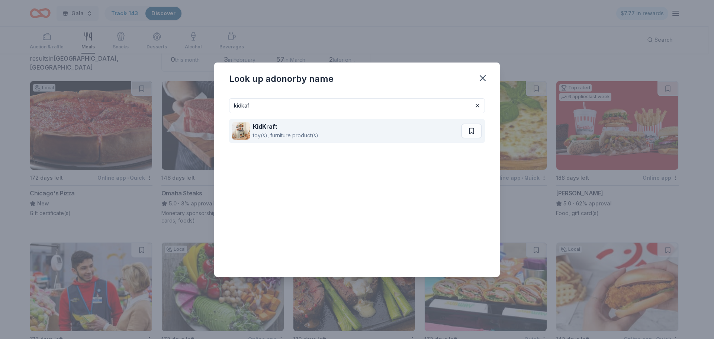
click at [252, 126] on div "KidK r af t toy(s), furniture product(s)" at bounding box center [346, 131] width 229 height 24
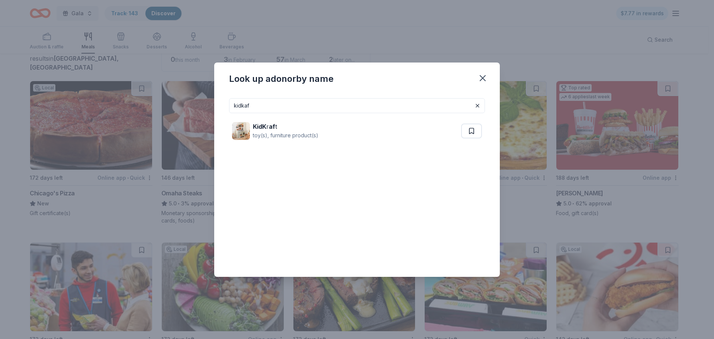
drag, startPoint x: 357, startPoint y: 102, endPoint x: 197, endPoint y: 109, distance: 160.5
click at [198, 109] on div "Look up a donor by name kidkaf KidK r af t toy(s), furniture product(s)" at bounding box center [357, 169] width 714 height 339
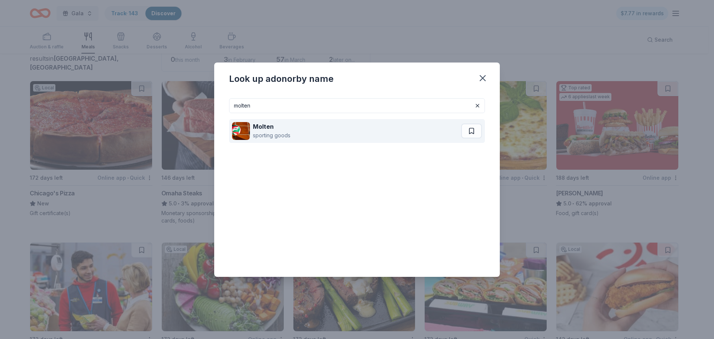
click at [276, 131] on div "sporting goods" at bounding box center [272, 135] width 38 height 9
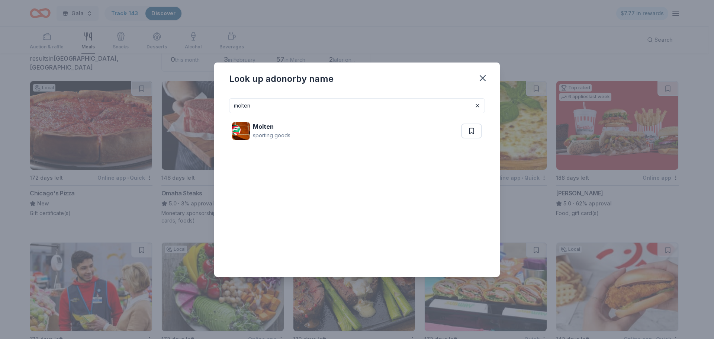
drag, startPoint x: 255, startPoint y: 108, endPoint x: 240, endPoint y: 106, distance: 15.7
click at [240, 106] on input "molten" at bounding box center [357, 105] width 256 height 15
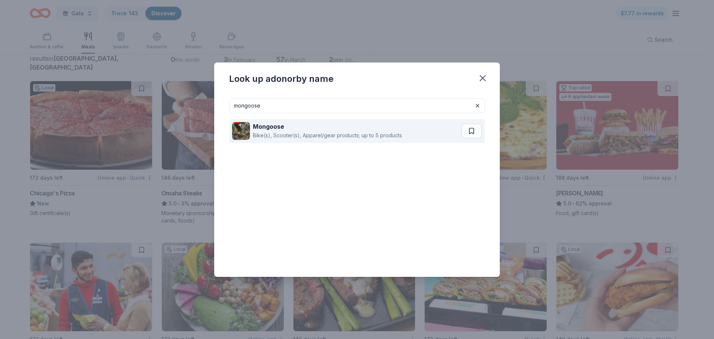
click at [243, 127] on img at bounding box center [241, 131] width 18 height 18
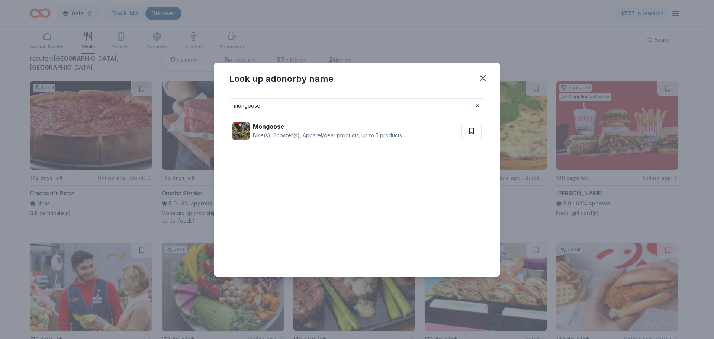
drag, startPoint x: 418, startPoint y: 104, endPoint x: 189, endPoint y: 93, distance: 229.5
click at [191, 93] on div "Look up a donor by name mongoose Mongoose Bike(s), Scooter(s), Apparel/gear pro…" at bounding box center [357, 169] width 714 height 339
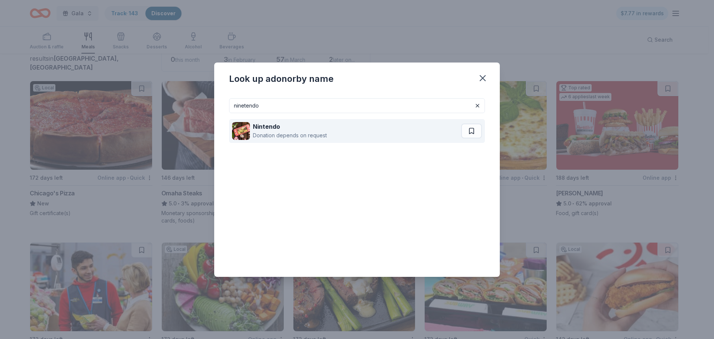
click at [257, 131] on div "Donation depends on request" at bounding box center [290, 135] width 74 height 9
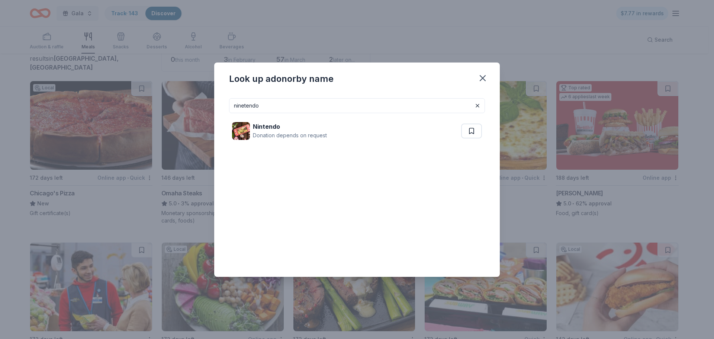
drag, startPoint x: 278, startPoint y: 105, endPoint x: 207, endPoint y: 101, distance: 71.2
click at [207, 101] on div "Look up a donor by name ninetendo Nintendo Donation depends on request" at bounding box center [357, 169] width 714 height 339
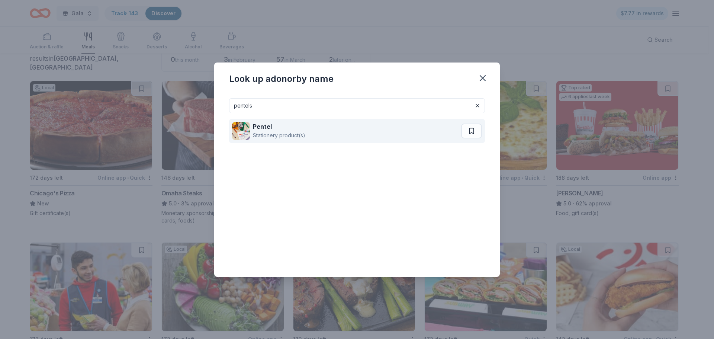
click at [261, 140] on div "Stationery product(s)" at bounding box center [279, 135] width 52 height 9
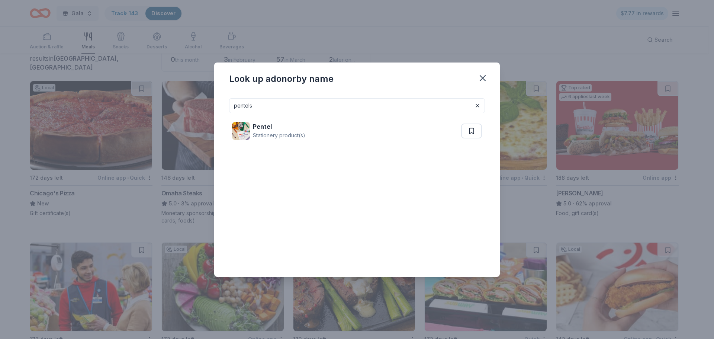
drag, startPoint x: 292, startPoint y: 108, endPoint x: 224, endPoint y: 94, distance: 69.3
click at [222, 106] on div "pentels Pentel Stationery product(s)" at bounding box center [357, 184] width 286 height 185
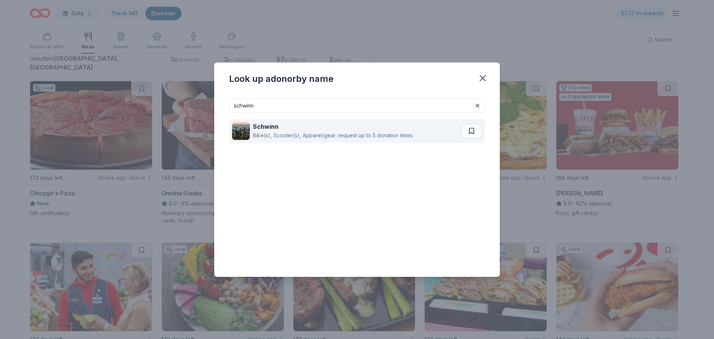
click at [272, 133] on div "Bike(s), Scooter(s), Apparel/gear; request up to 5 donation items" at bounding box center [333, 135] width 160 height 9
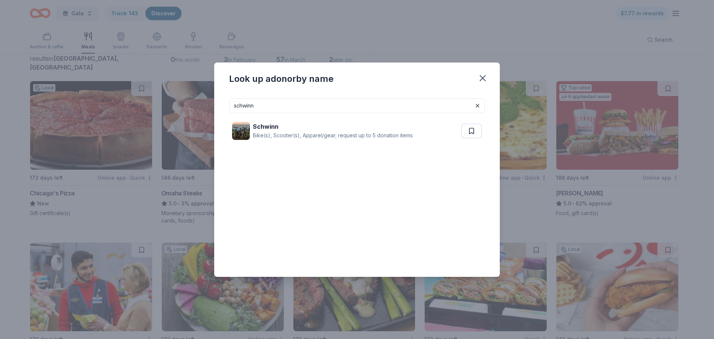
drag, startPoint x: 350, startPoint y: 102, endPoint x: 224, endPoint y: 94, distance: 125.7
click at [224, 96] on div "schwinn Schwinn Bike(s), Scooter(s), Apparel/gear; request up to 5 donation ite…" at bounding box center [357, 184] width 286 height 185
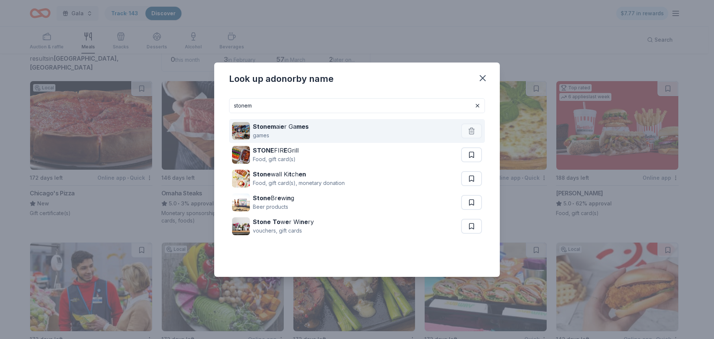
type input "stonem"
click at [283, 130] on strong "e" at bounding box center [283, 126] width 4 height 7
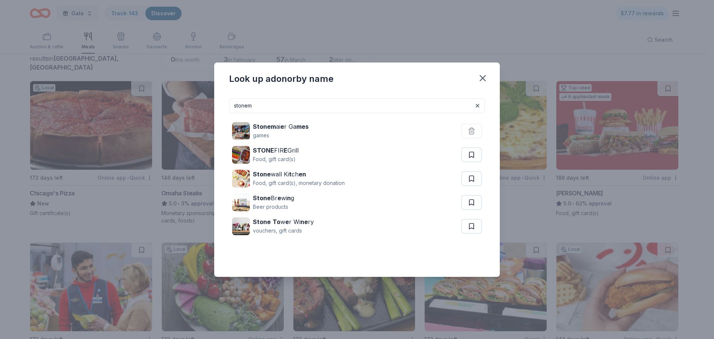
drag, startPoint x: 265, startPoint y: 105, endPoint x: 234, endPoint y: 103, distance: 30.9
click at [235, 104] on input "stonem" at bounding box center [357, 105] width 256 height 15
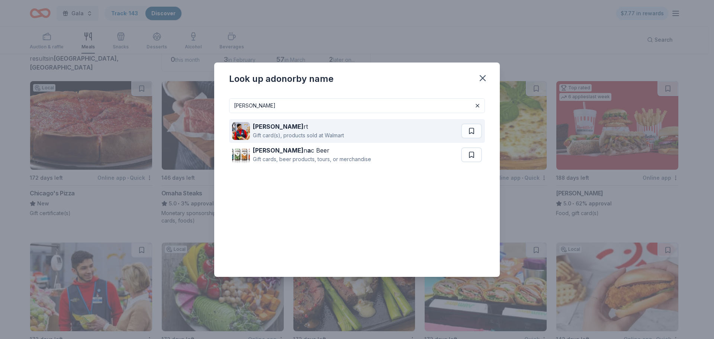
type input "walma"
click at [411, 132] on div "Walma rt Gift card(s), products sold at Walmart" at bounding box center [346, 131] width 229 height 24
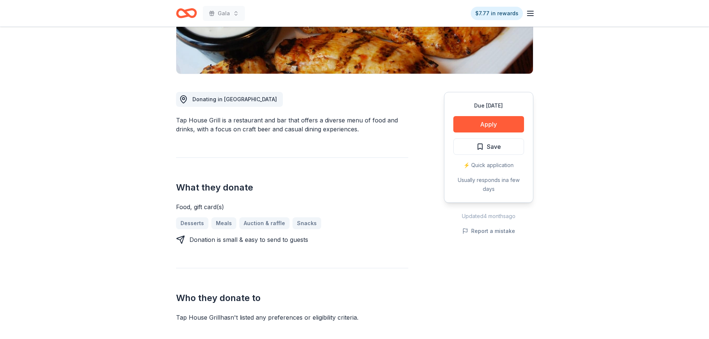
scroll to position [186, 0]
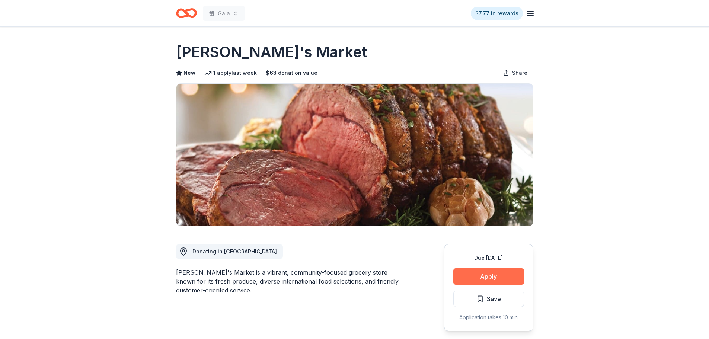
click at [473, 272] on button "Apply" at bounding box center [488, 276] width 71 height 16
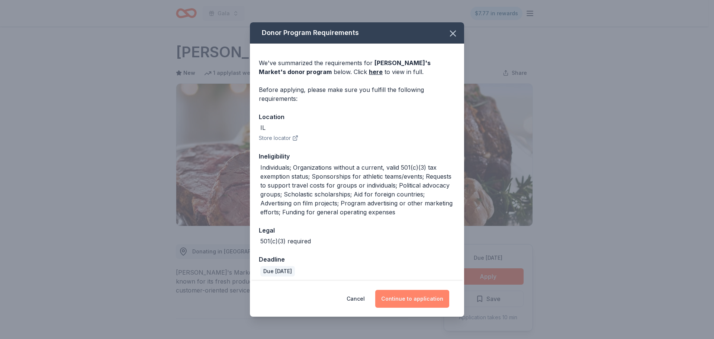
click at [407, 296] on button "Continue to application" at bounding box center [412, 299] width 74 height 18
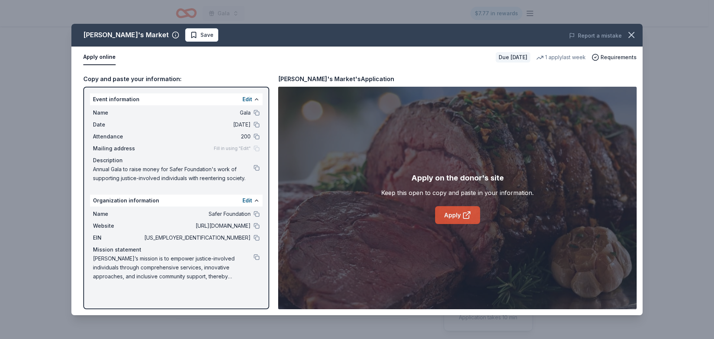
click at [471, 210] on link "Apply" at bounding box center [457, 215] width 45 height 18
click at [631, 31] on icon "button" at bounding box center [632, 35] width 10 height 10
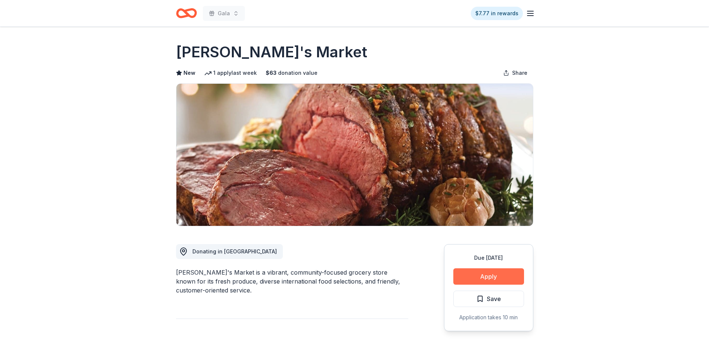
click at [479, 274] on button "Apply" at bounding box center [488, 276] width 71 height 16
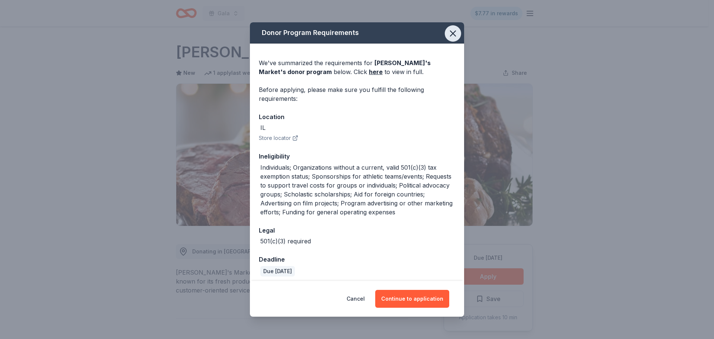
click at [449, 28] on icon "button" at bounding box center [453, 33] width 10 height 10
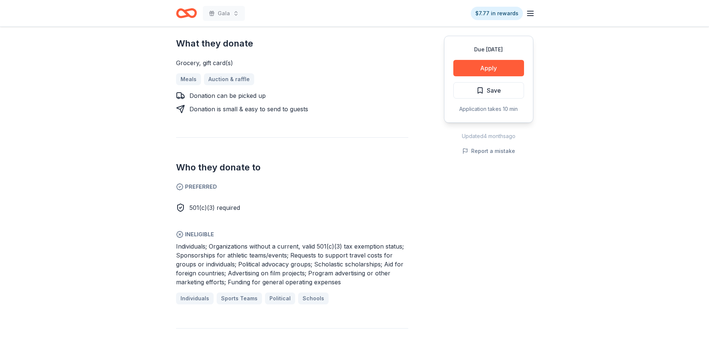
scroll to position [298, 0]
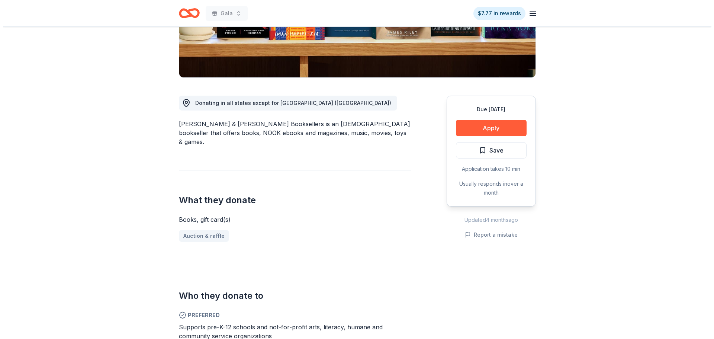
scroll to position [149, 0]
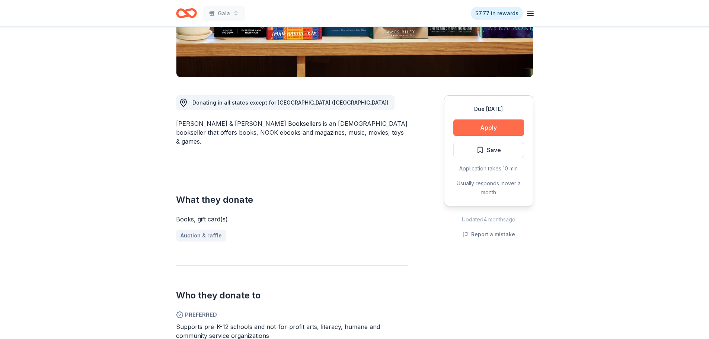
click at [474, 130] on button "Apply" at bounding box center [488, 127] width 71 height 16
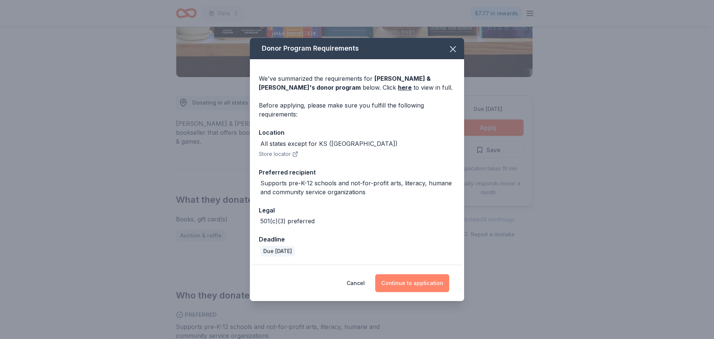
click at [413, 276] on button "Continue to application" at bounding box center [412, 283] width 74 height 18
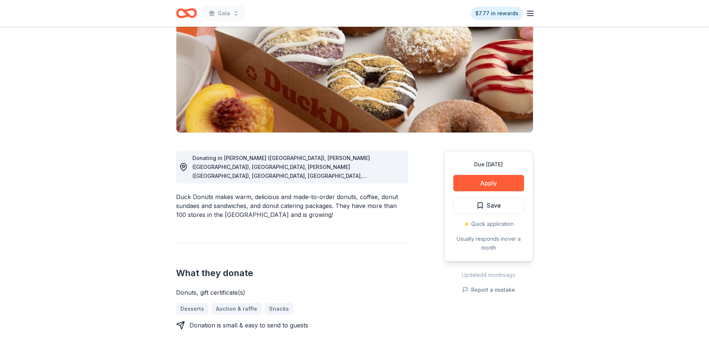
scroll to position [112, 0]
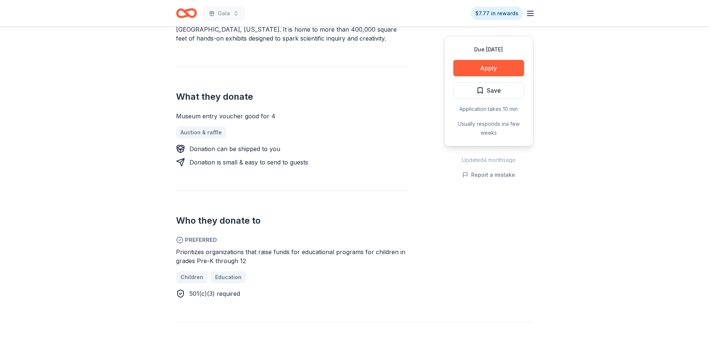
scroll to position [260, 0]
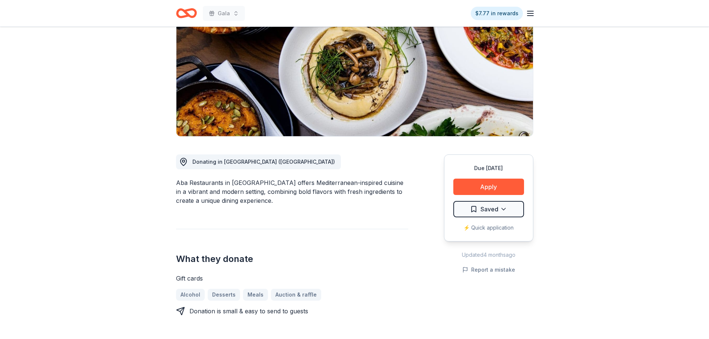
scroll to position [186, 0]
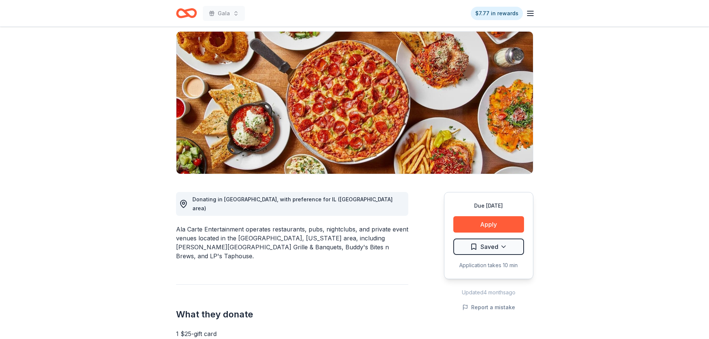
scroll to position [149, 0]
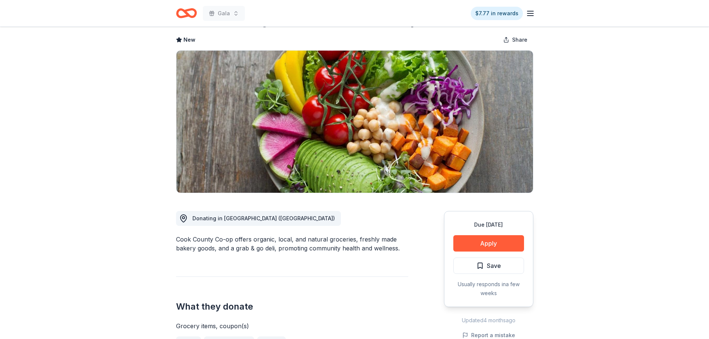
scroll to position [74, 0]
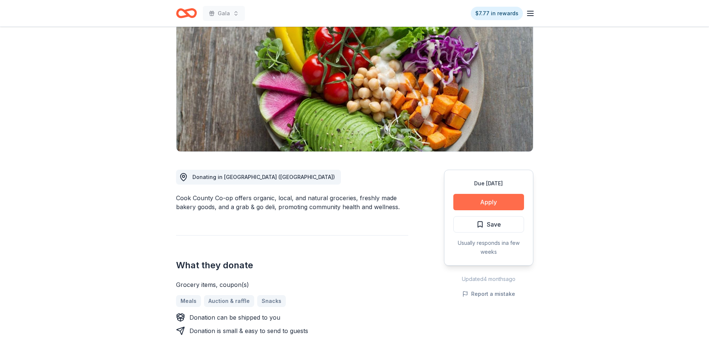
click at [463, 200] on button "Apply" at bounding box center [488, 202] width 71 height 16
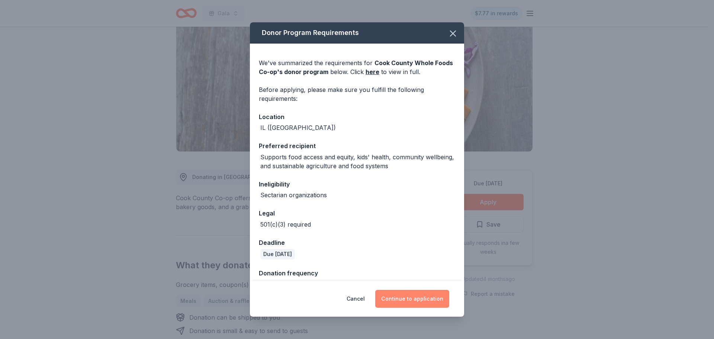
click at [415, 298] on button "Continue to application" at bounding box center [412, 299] width 74 height 18
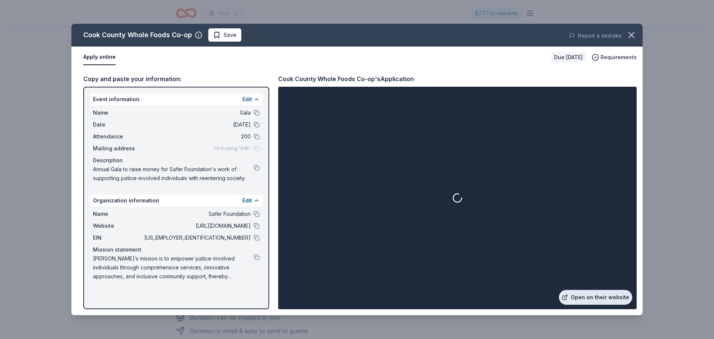
click at [585, 303] on link "Open on their website" at bounding box center [595, 297] width 73 height 15
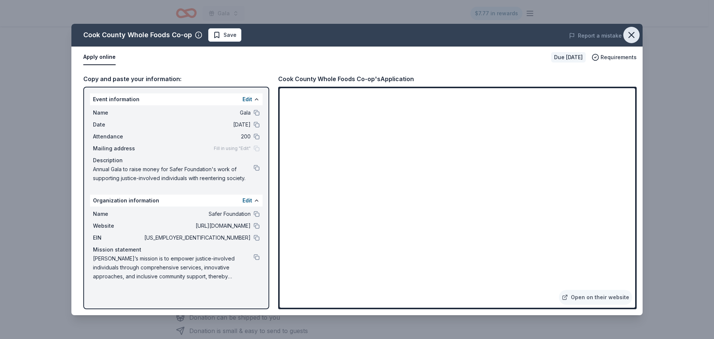
click at [633, 38] on icon "button" at bounding box center [632, 35] width 10 height 10
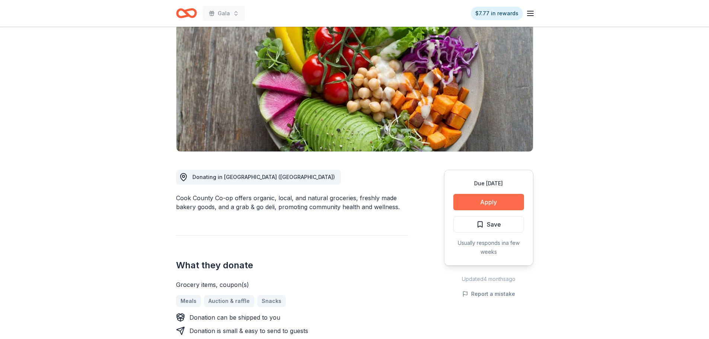
click at [502, 202] on button "Apply" at bounding box center [488, 202] width 71 height 16
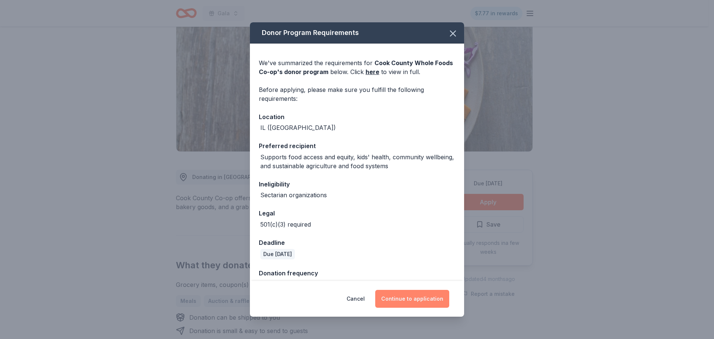
click at [410, 300] on button "Continue to application" at bounding box center [412, 299] width 74 height 18
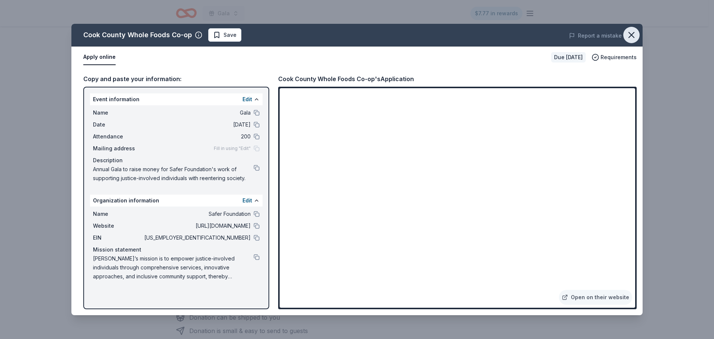
click at [634, 37] on icon "button" at bounding box center [631, 34] width 5 height 5
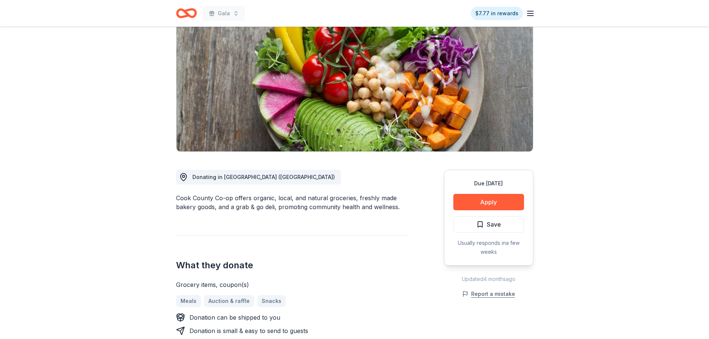
click at [490, 295] on button "Report a mistake" at bounding box center [488, 293] width 53 height 9
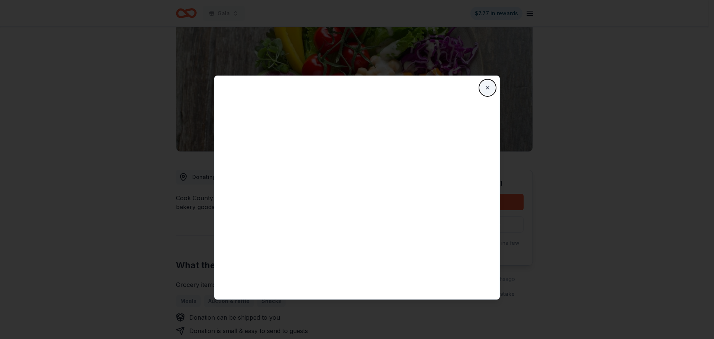
click at [488, 90] on button "Close" at bounding box center [487, 87] width 15 height 15
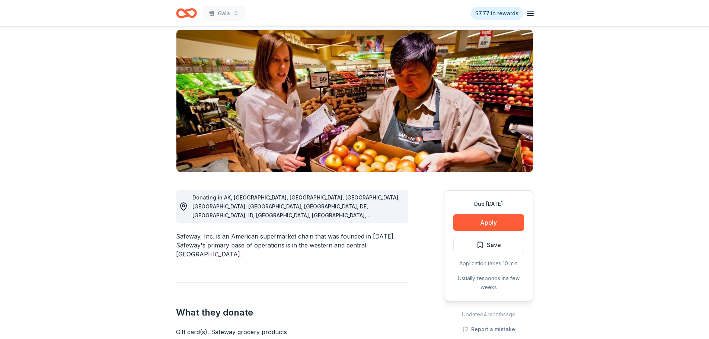
scroll to position [149, 0]
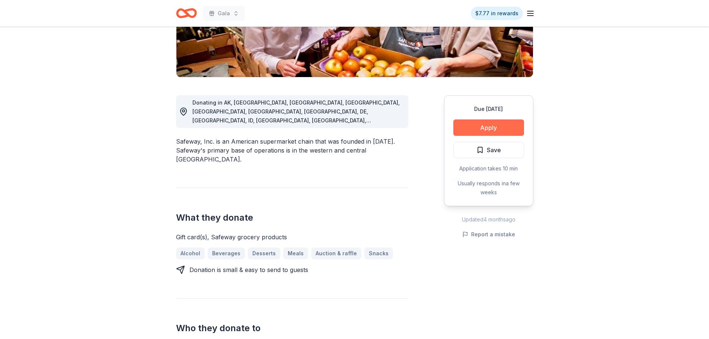
click at [489, 133] on button "Apply" at bounding box center [488, 127] width 71 height 16
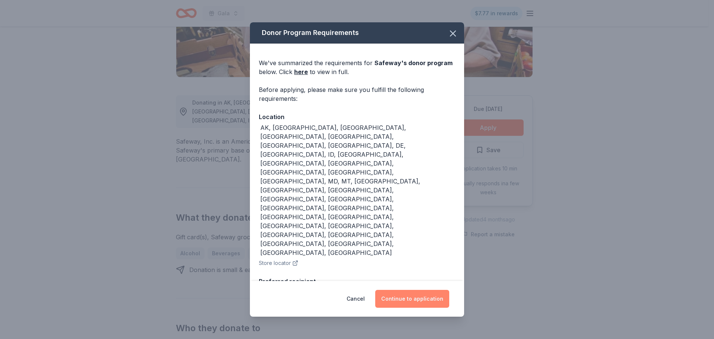
click at [424, 307] on button "Continue to application" at bounding box center [412, 299] width 74 height 18
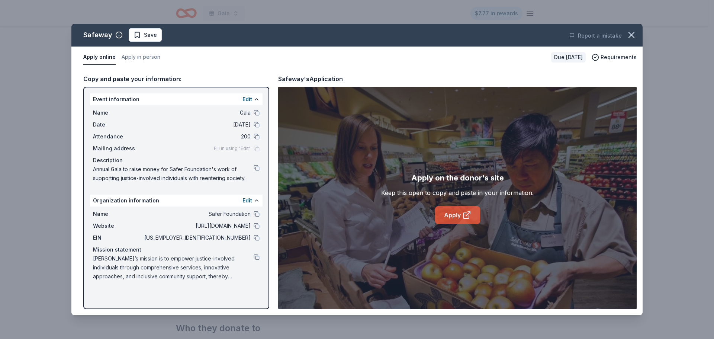
click at [447, 213] on link "Apply" at bounding box center [457, 215] width 45 height 18
click at [631, 33] on icon "button" at bounding box center [632, 35] width 10 height 10
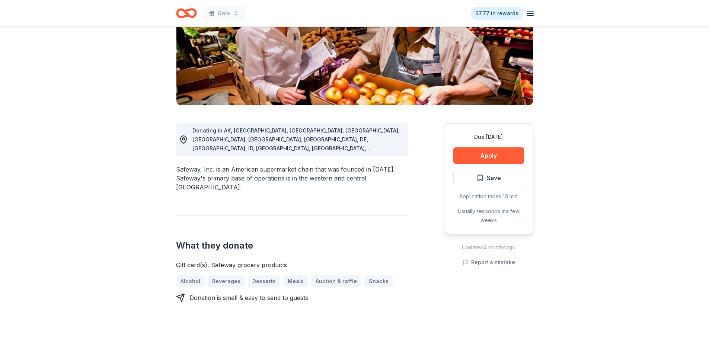
scroll to position [37, 0]
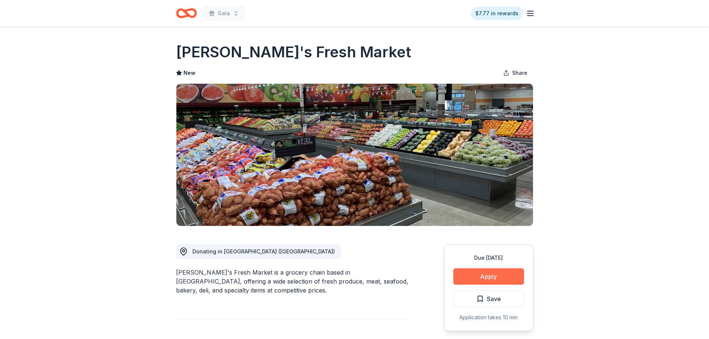
click at [485, 278] on button "Apply" at bounding box center [488, 276] width 71 height 16
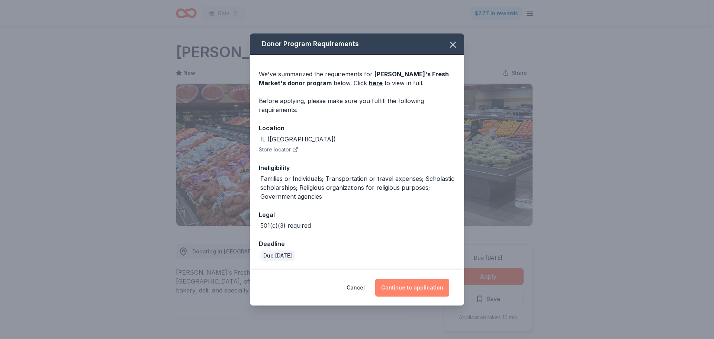
click at [424, 285] on button "Continue to application" at bounding box center [412, 288] width 74 height 18
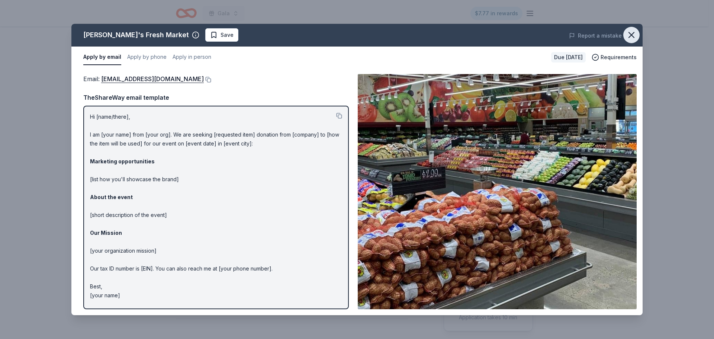
click at [632, 39] on icon "button" at bounding box center [632, 35] width 10 height 10
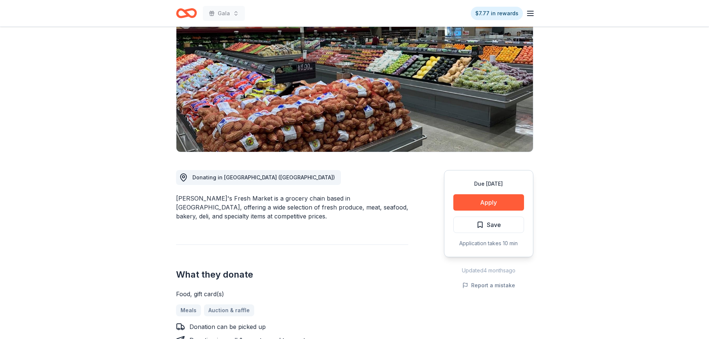
scroll to position [74, 0]
click at [475, 194] on button "Apply" at bounding box center [488, 202] width 71 height 16
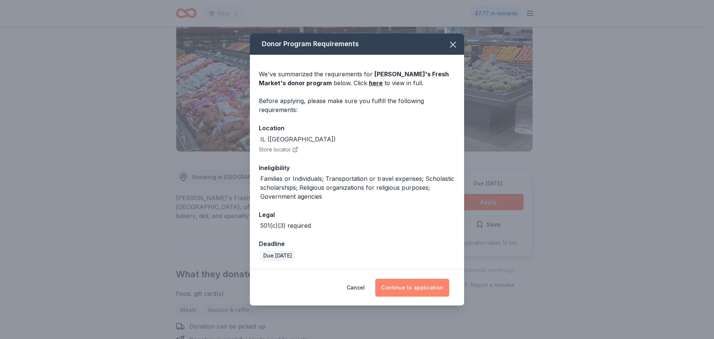
click at [414, 284] on button "Continue to application" at bounding box center [412, 288] width 74 height 18
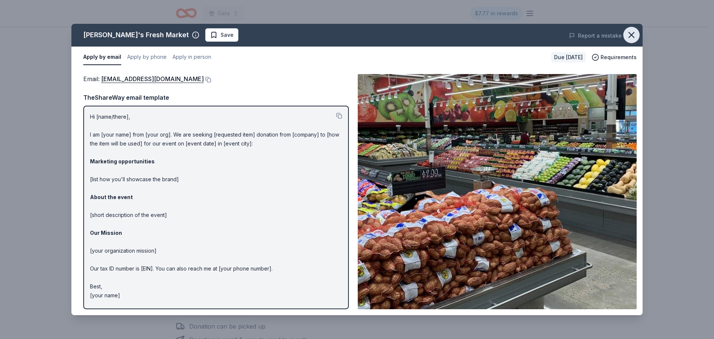
click at [630, 39] on icon "button" at bounding box center [632, 35] width 10 height 10
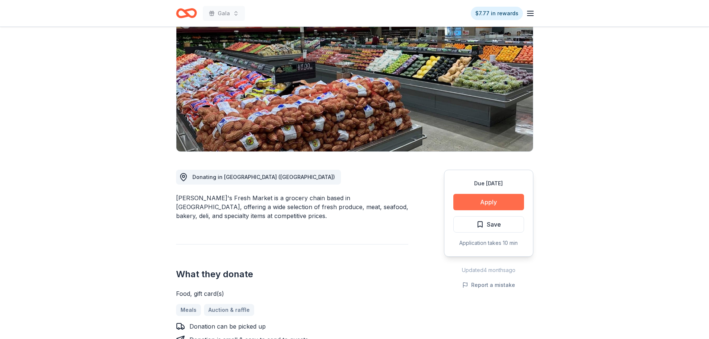
click at [508, 205] on button "Apply" at bounding box center [488, 202] width 71 height 16
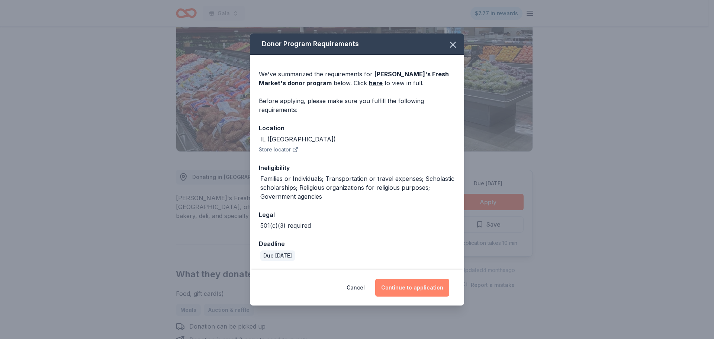
click at [425, 293] on button "Continue to application" at bounding box center [412, 288] width 74 height 18
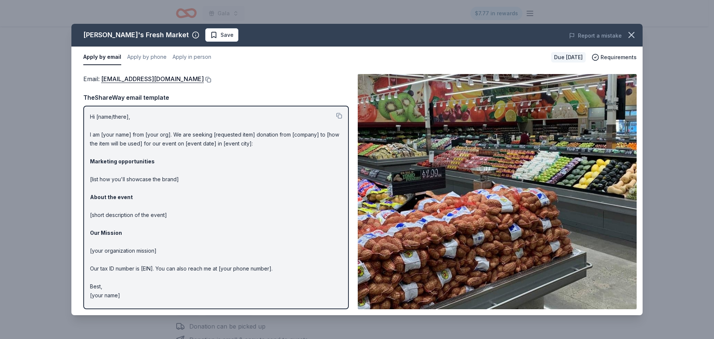
click at [205, 80] on button at bounding box center [207, 80] width 7 height 6
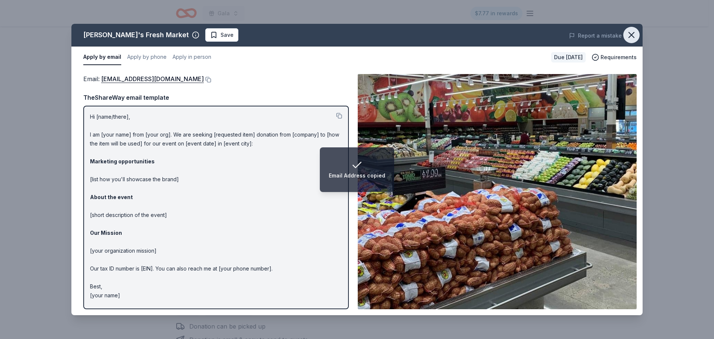
click at [627, 33] on icon "button" at bounding box center [632, 35] width 10 height 10
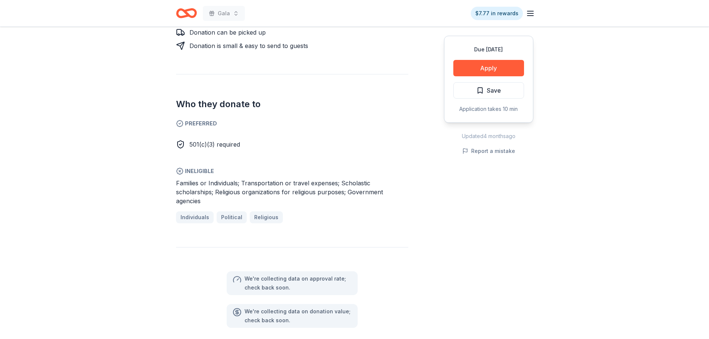
scroll to position [484, 0]
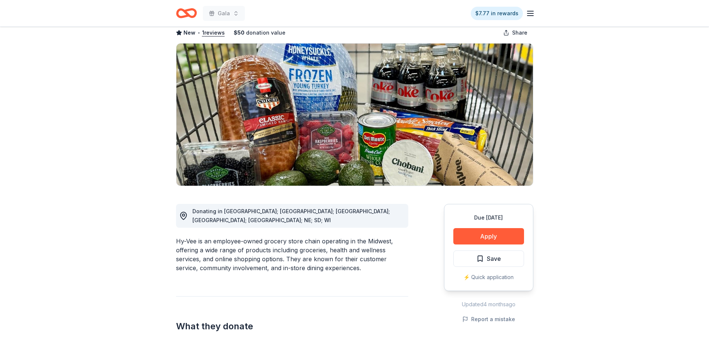
scroll to position [112, 0]
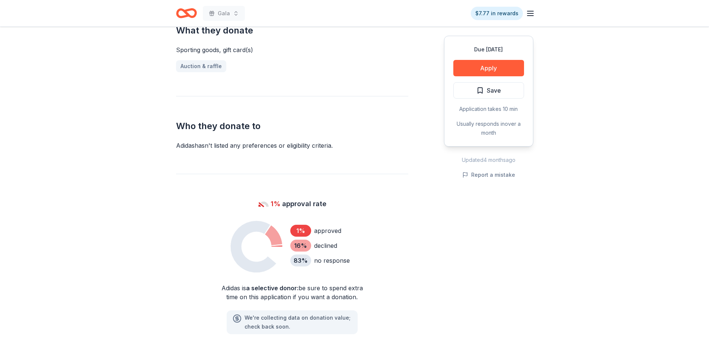
scroll to position [335, 0]
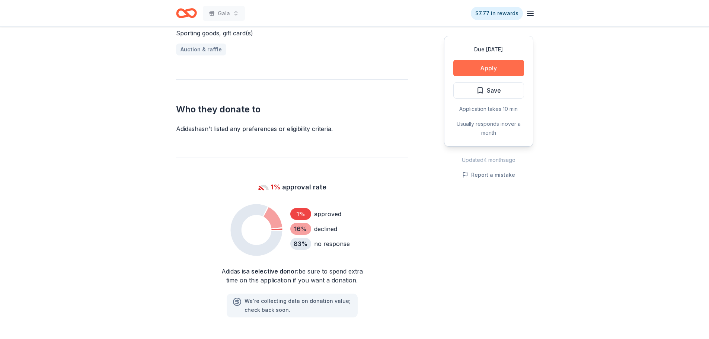
click at [462, 70] on button "Apply" at bounding box center [488, 68] width 71 height 16
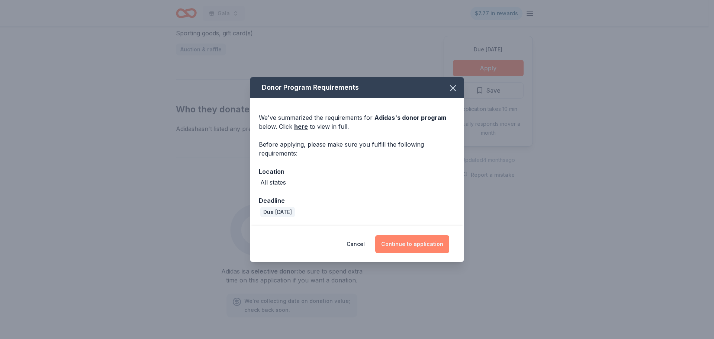
click at [432, 240] on button "Continue to application" at bounding box center [412, 244] width 74 height 18
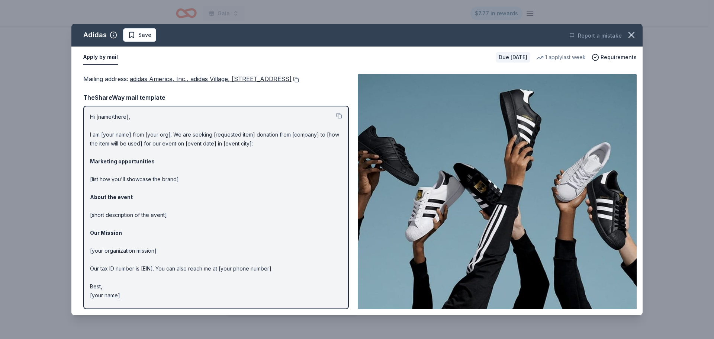
click at [292, 83] on button at bounding box center [295, 80] width 7 height 6
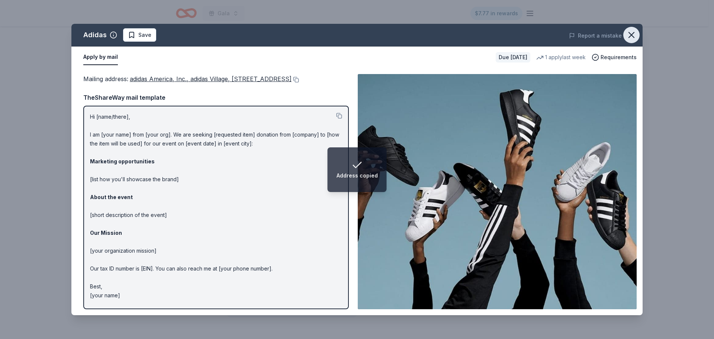
click at [630, 31] on icon "button" at bounding box center [632, 35] width 10 height 10
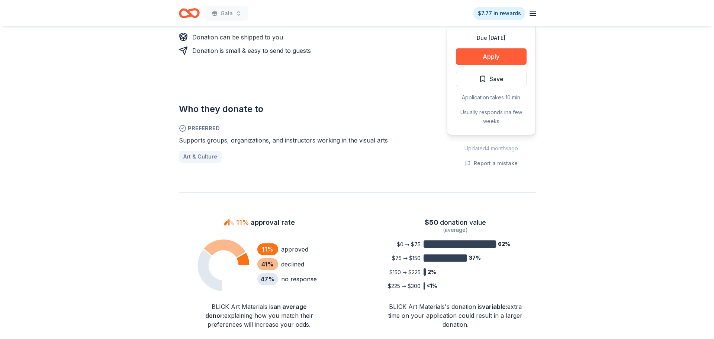
scroll to position [372, 0]
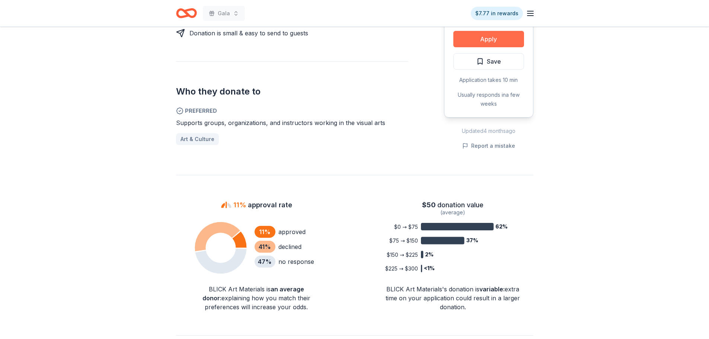
click at [499, 44] on button "Apply" at bounding box center [488, 39] width 71 height 16
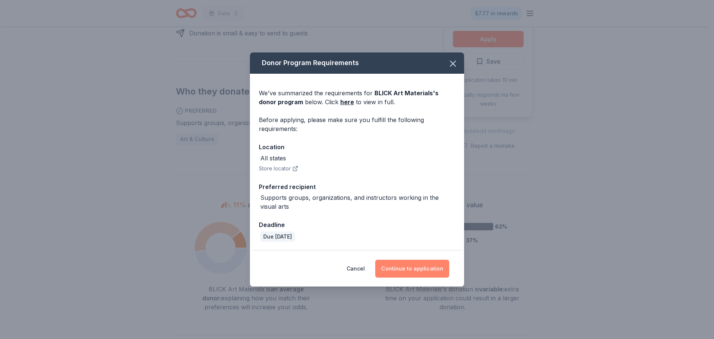
click at [413, 273] on button "Continue to application" at bounding box center [412, 269] width 74 height 18
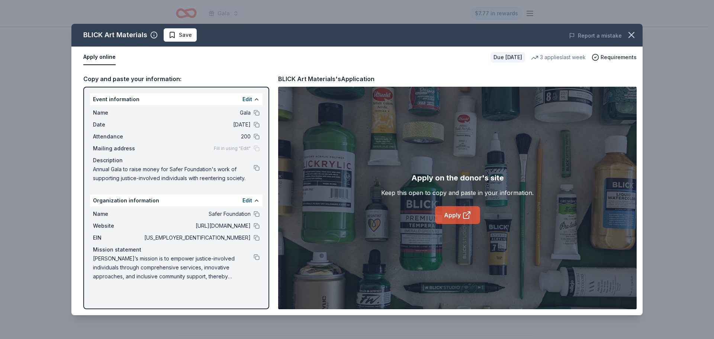
click at [472, 219] on link "Apply" at bounding box center [457, 215] width 45 height 18
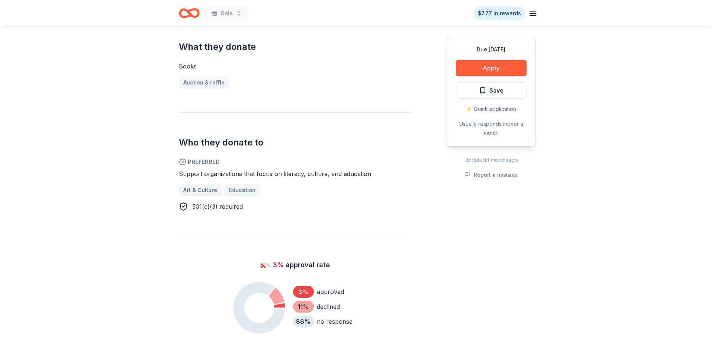
scroll to position [409, 0]
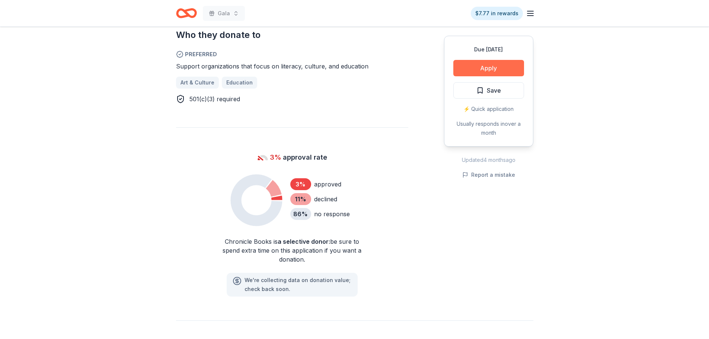
click at [493, 65] on button "Apply" at bounding box center [488, 68] width 71 height 16
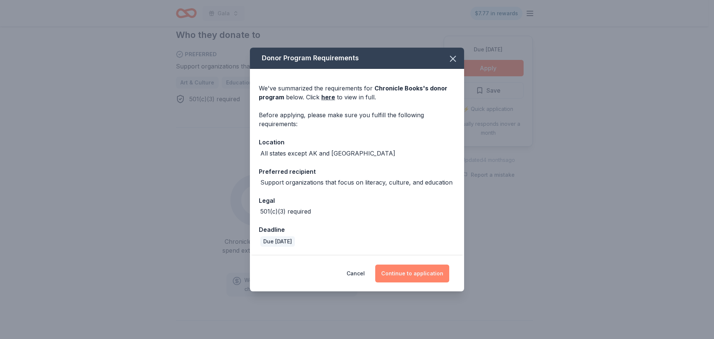
click at [419, 275] on button "Continue to application" at bounding box center [412, 274] width 74 height 18
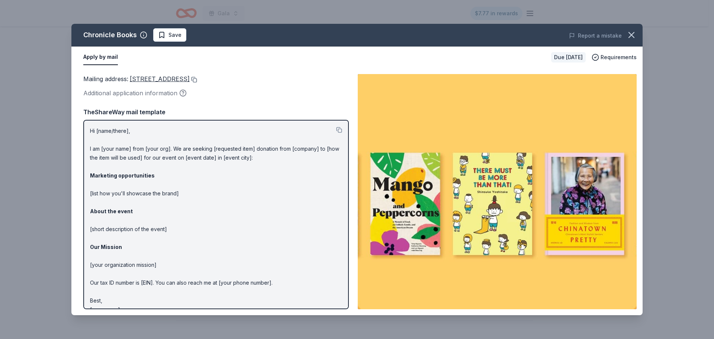
click at [197, 79] on button at bounding box center [193, 80] width 7 height 6
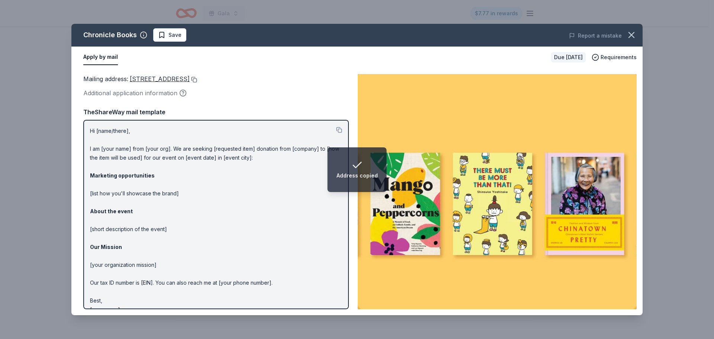
click at [197, 79] on button at bounding box center [193, 80] width 7 height 6
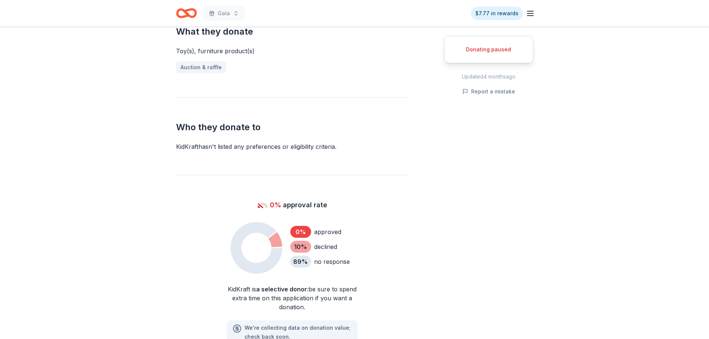
scroll to position [335, 0]
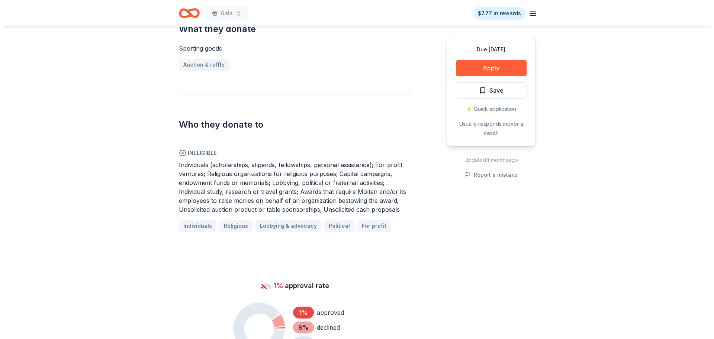
scroll to position [335, 0]
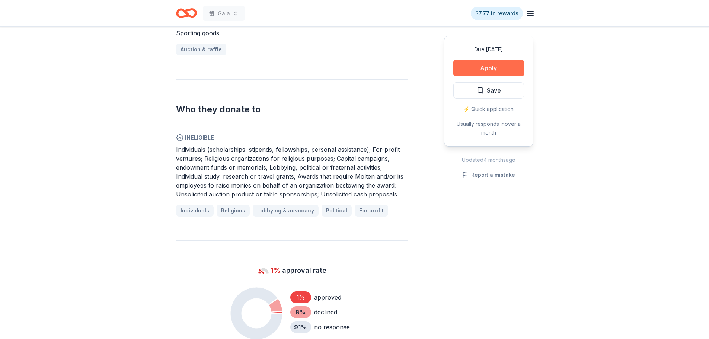
click at [487, 70] on button "Apply" at bounding box center [488, 68] width 71 height 16
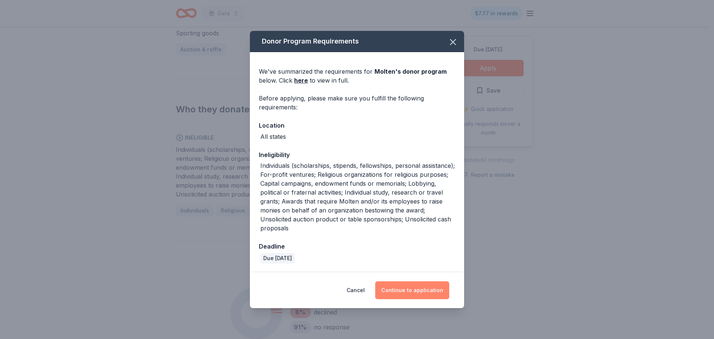
click at [414, 290] on button "Continue to application" at bounding box center [412, 290] width 74 height 18
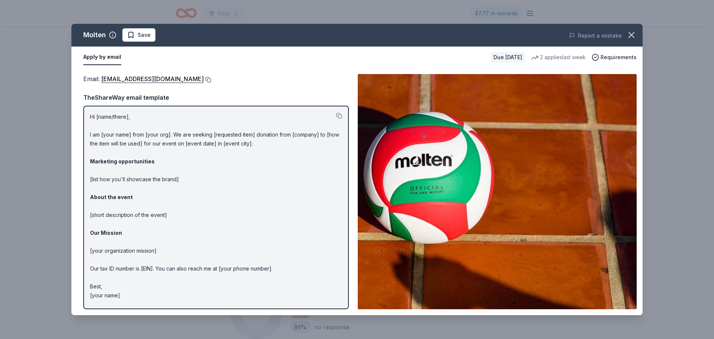
click at [204, 79] on button at bounding box center [207, 80] width 7 height 6
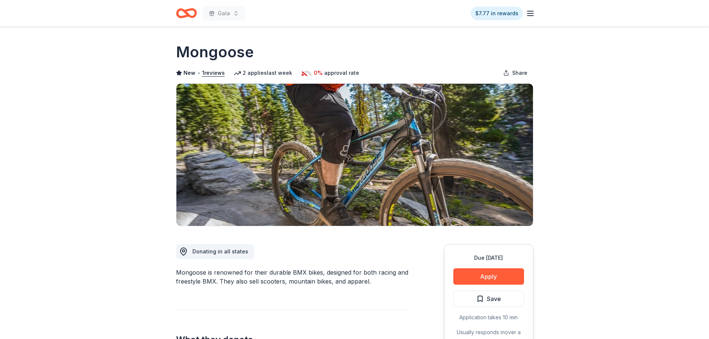
scroll to position [112, 0]
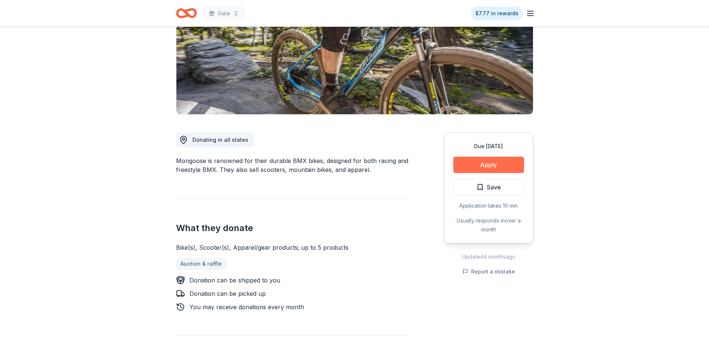
click at [474, 164] on button "Apply" at bounding box center [488, 165] width 71 height 16
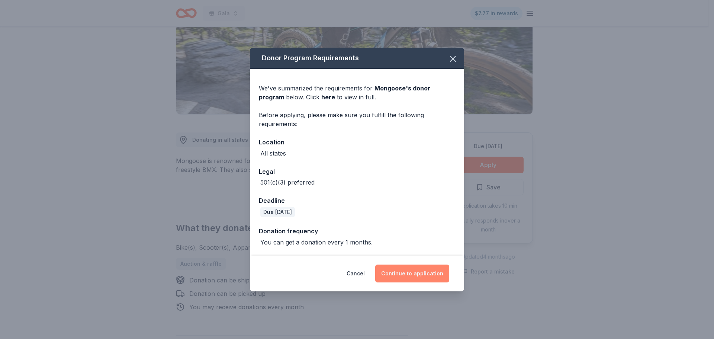
click at [403, 278] on button "Continue to application" at bounding box center [412, 274] width 74 height 18
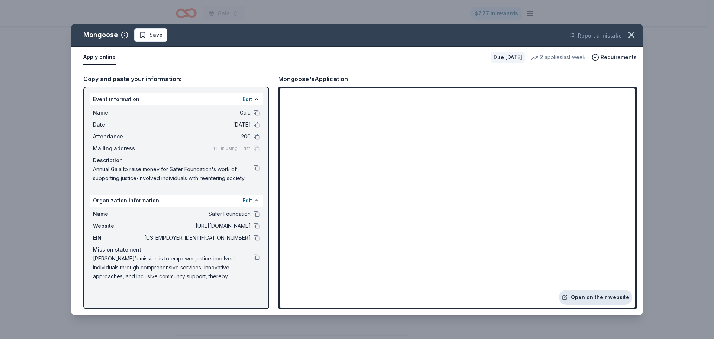
click at [610, 298] on link "Open on their website" at bounding box center [595, 297] width 73 height 15
click at [633, 38] on icon "button" at bounding box center [632, 35] width 10 height 10
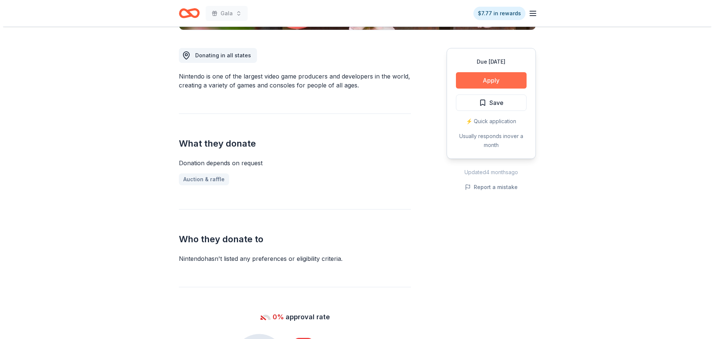
scroll to position [186, 0]
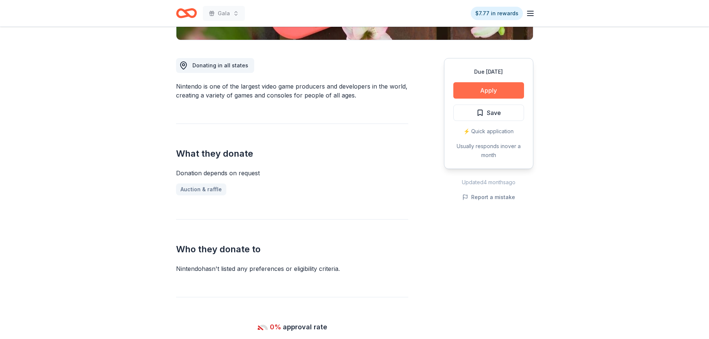
click at [499, 90] on button "Apply" at bounding box center [488, 90] width 71 height 16
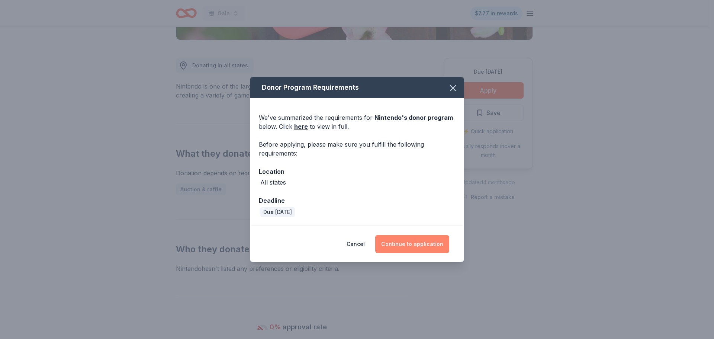
click at [433, 237] on button "Continue to application" at bounding box center [412, 244] width 74 height 18
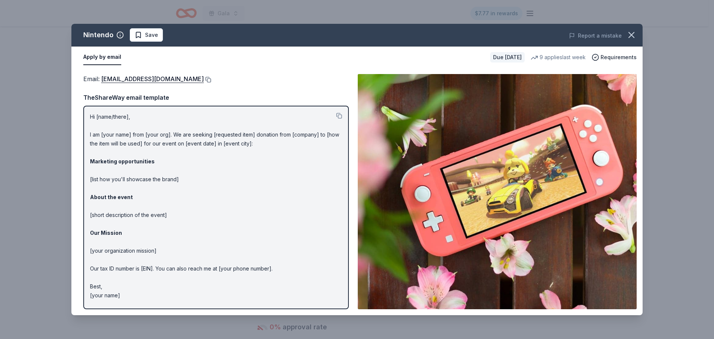
click at [211, 79] on button at bounding box center [207, 80] width 7 height 6
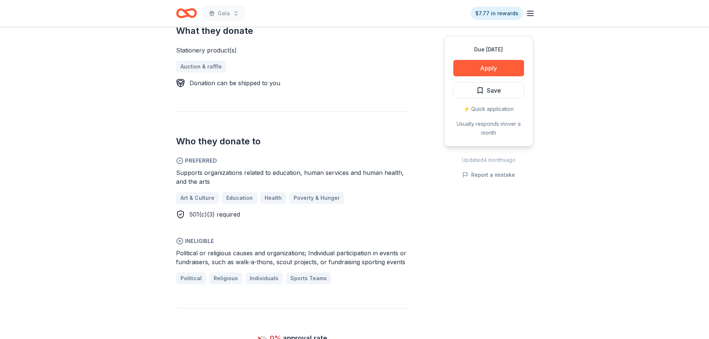
scroll to position [409, 0]
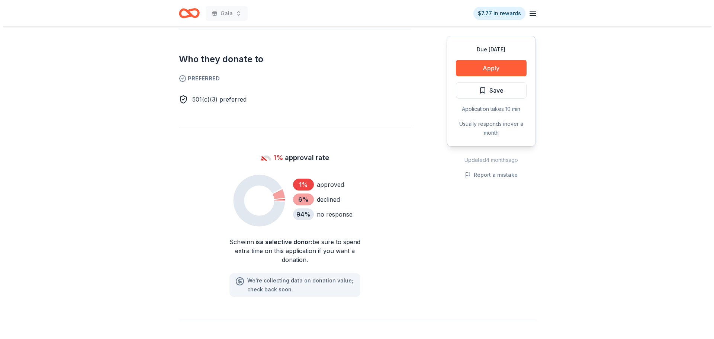
scroll to position [521, 0]
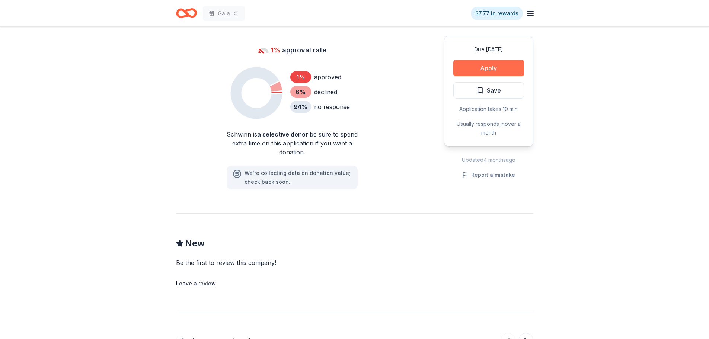
click at [465, 69] on button "Apply" at bounding box center [488, 68] width 71 height 16
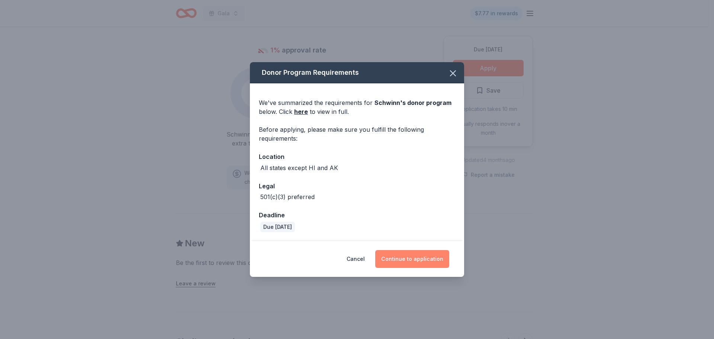
click at [422, 252] on button "Continue to application" at bounding box center [412, 259] width 74 height 18
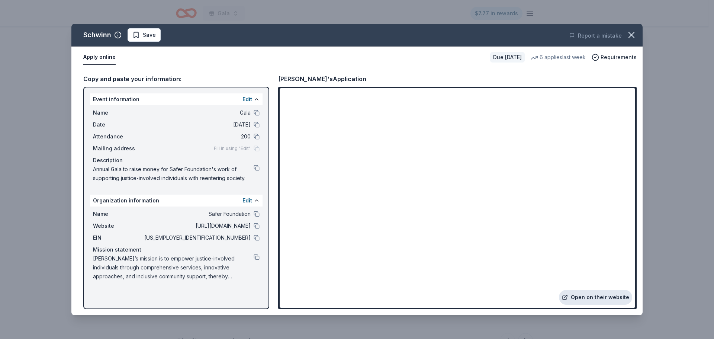
click at [584, 298] on link "Open on their website" at bounding box center [595, 297] width 73 height 15
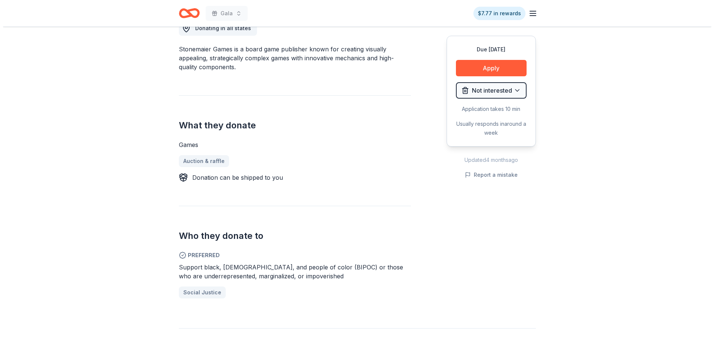
scroll to position [335, 0]
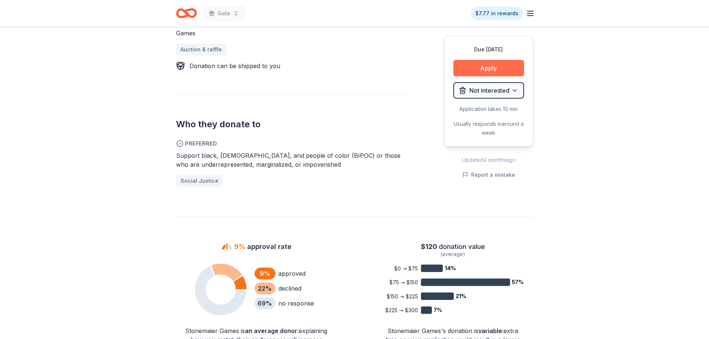
click at [484, 64] on button "Apply" at bounding box center [488, 68] width 71 height 16
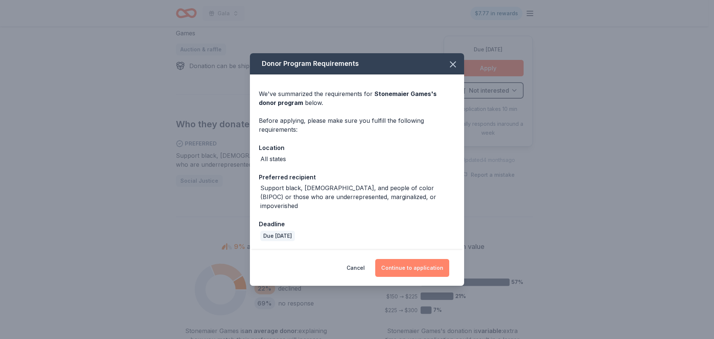
click at [409, 269] on button "Continue to application" at bounding box center [412, 268] width 74 height 18
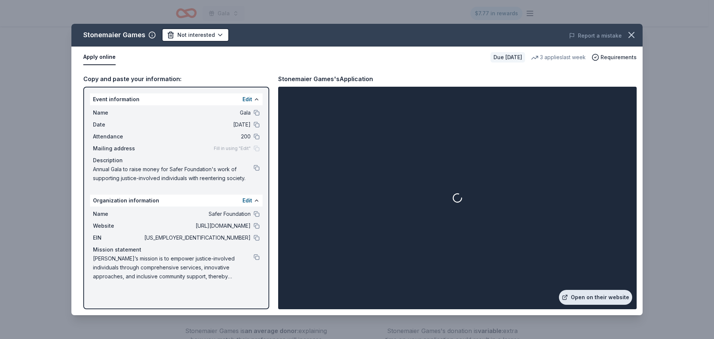
click at [584, 292] on link "Open on their website" at bounding box center [595, 297] width 73 height 15
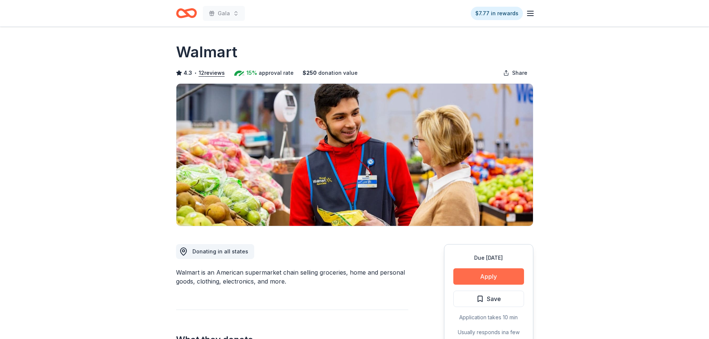
click at [476, 271] on button "Apply" at bounding box center [488, 276] width 71 height 16
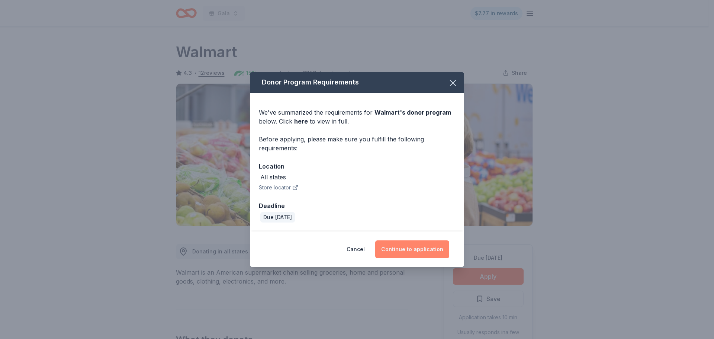
click at [429, 250] on button "Continue to application" at bounding box center [412, 249] width 74 height 18
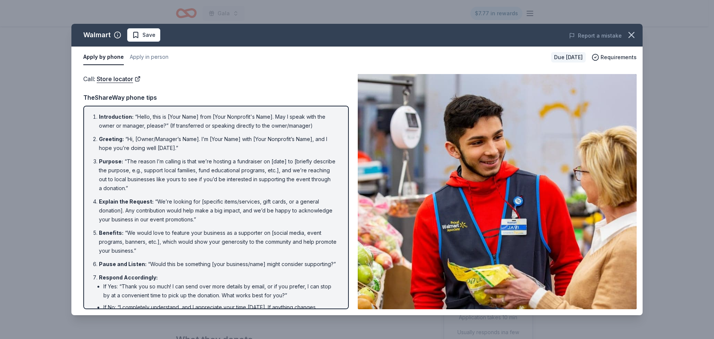
drag, startPoint x: 633, startPoint y: 36, endPoint x: 605, endPoint y: 45, distance: 29.4
click at [633, 36] on icon "button" at bounding box center [631, 34] width 5 height 5
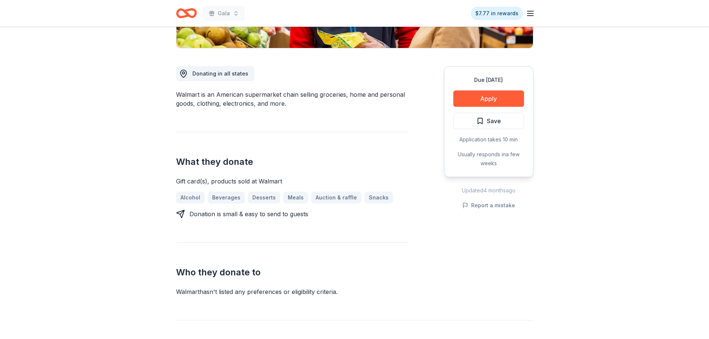
scroll to position [149, 0]
